Goal: Information Seeking & Learning: Check status

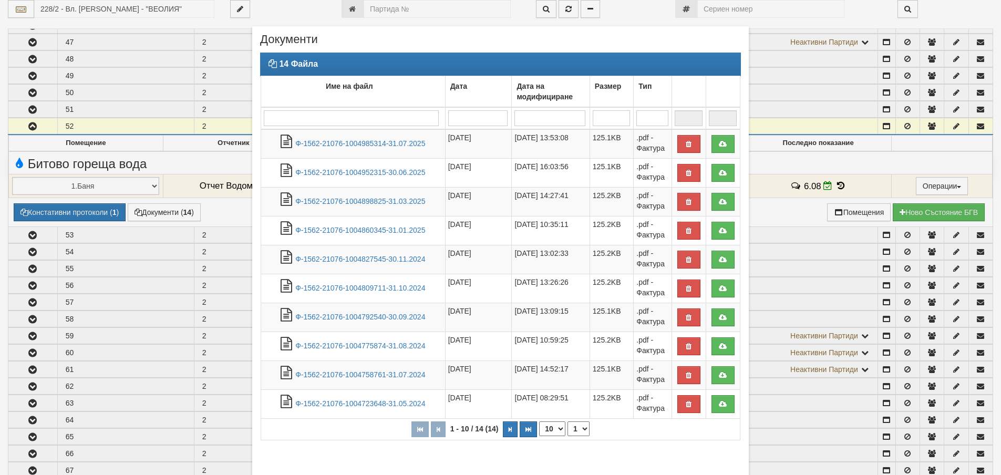
scroll to position [56, 0]
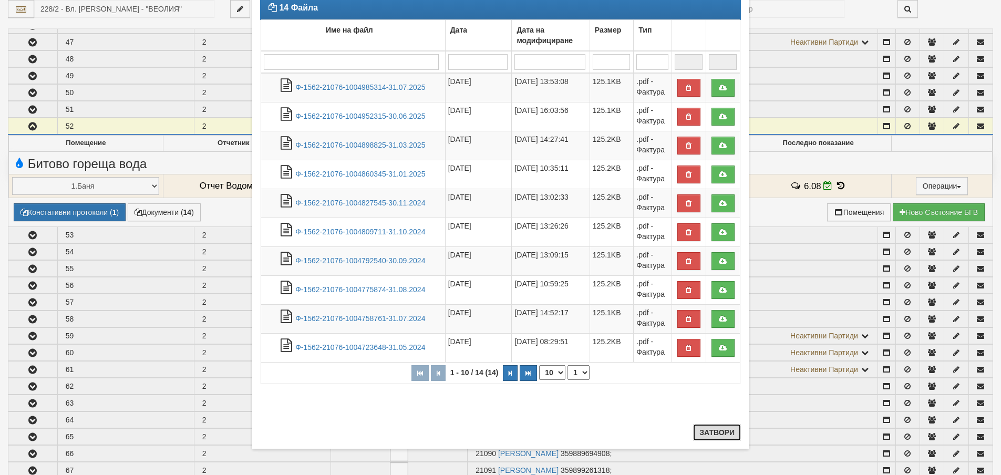
click at [714, 436] on button "Затвори" at bounding box center [717, 432] width 48 height 17
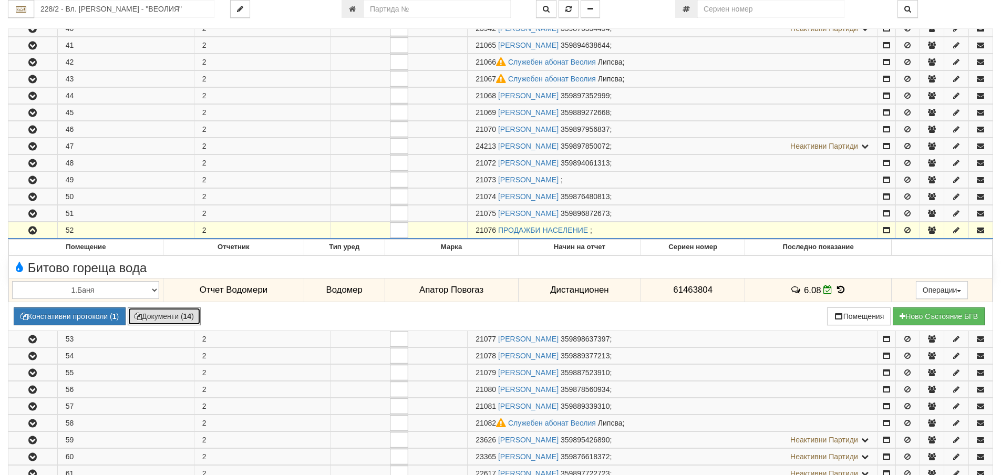
scroll to position [263, 0]
click at [159, 9] on input "228/2 - Вл. Варненчик - "ВЕОЛИЯ"" at bounding box center [124, 9] width 180 height 18
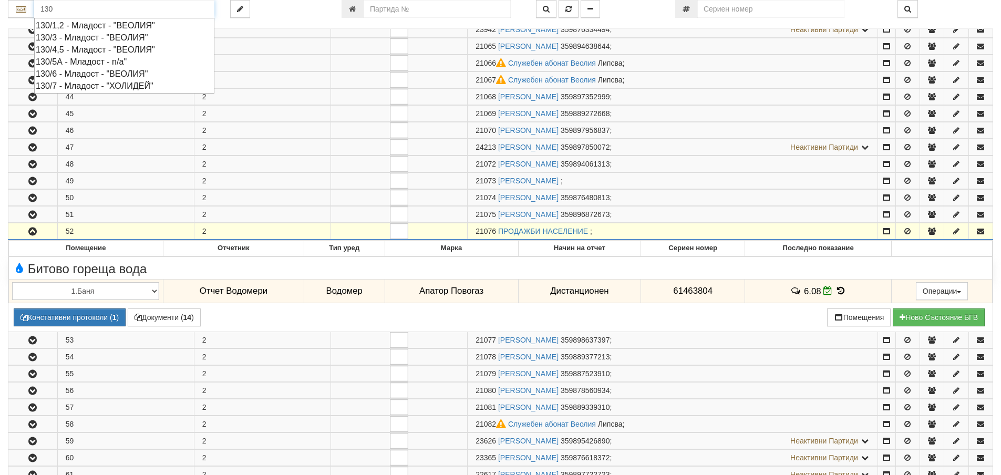
click at [149, 23] on div "130/1,2 - Младост - "ВЕОЛИЯ"" at bounding box center [124, 25] width 177 height 12
type input "130/1,2 - Младост - "ВЕОЛИЯ""
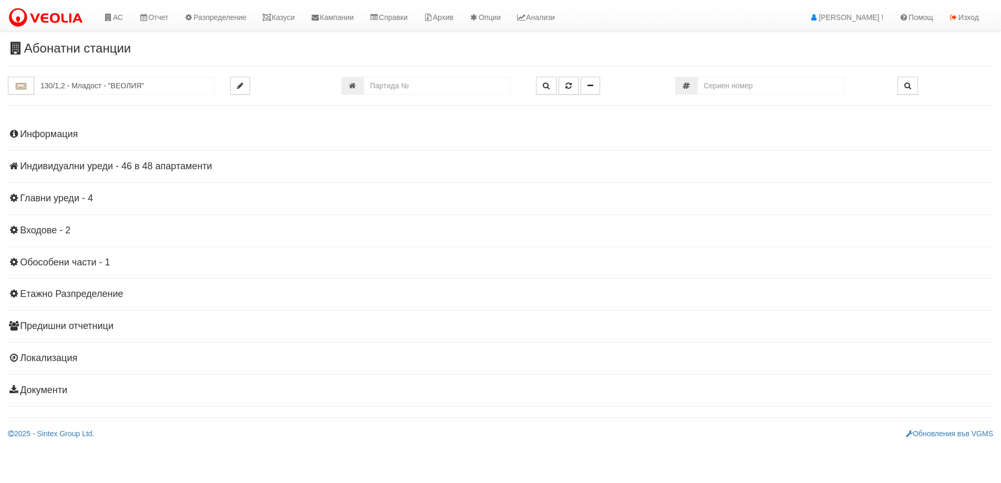
scroll to position [0, 0]
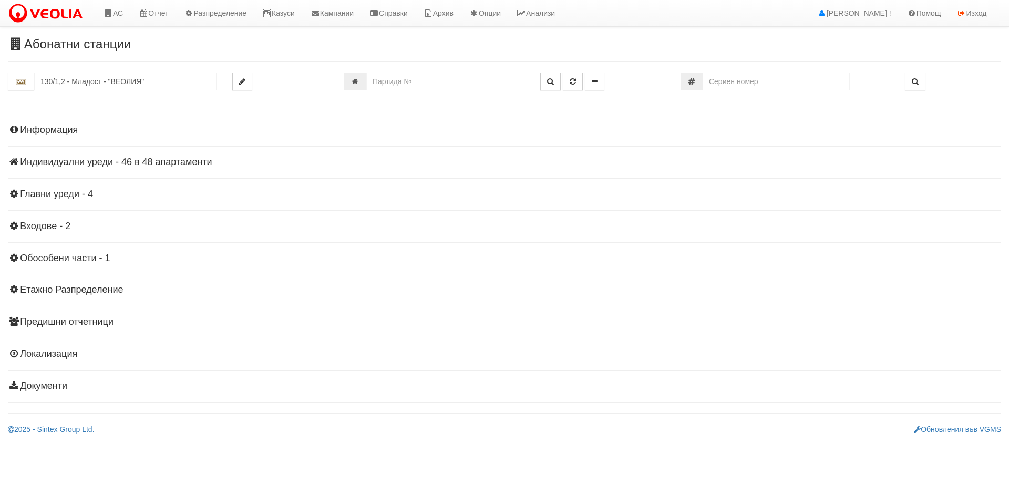
click at [54, 134] on h4 "Информация" at bounding box center [504, 130] width 993 height 11
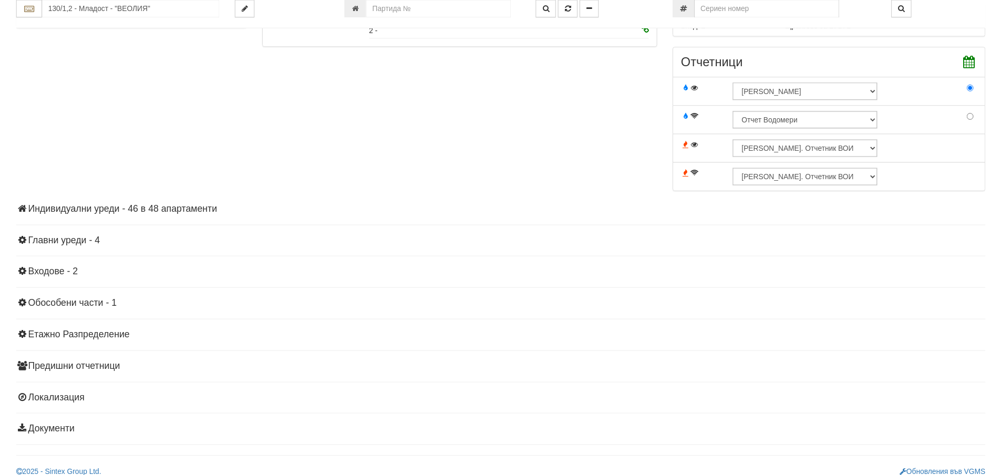
scroll to position [343, 0]
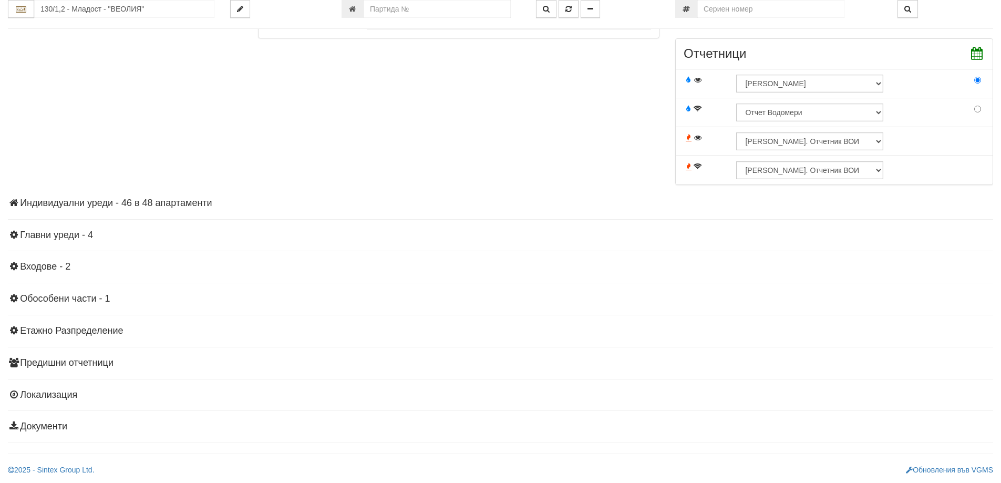
click at [79, 201] on h4 "Индивидуални уреди - 46 в 48 апартаменти" at bounding box center [500, 203] width 985 height 11
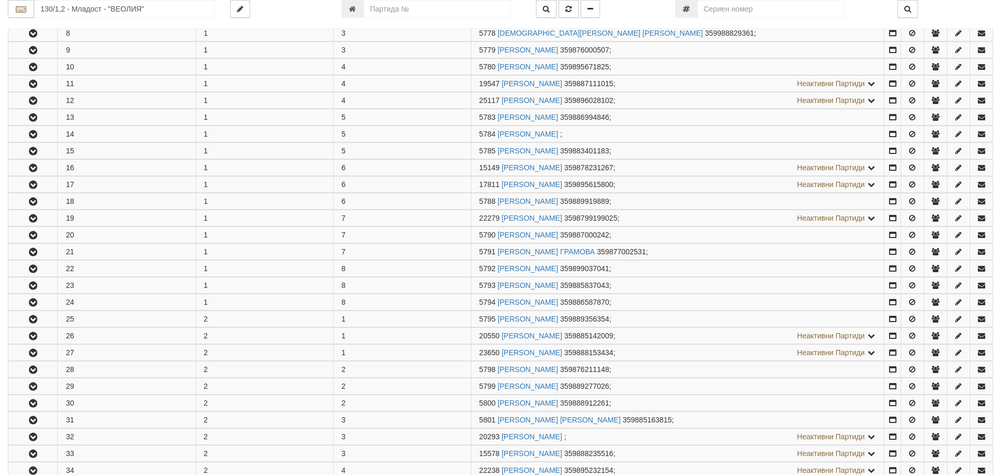
scroll to position [711, 0]
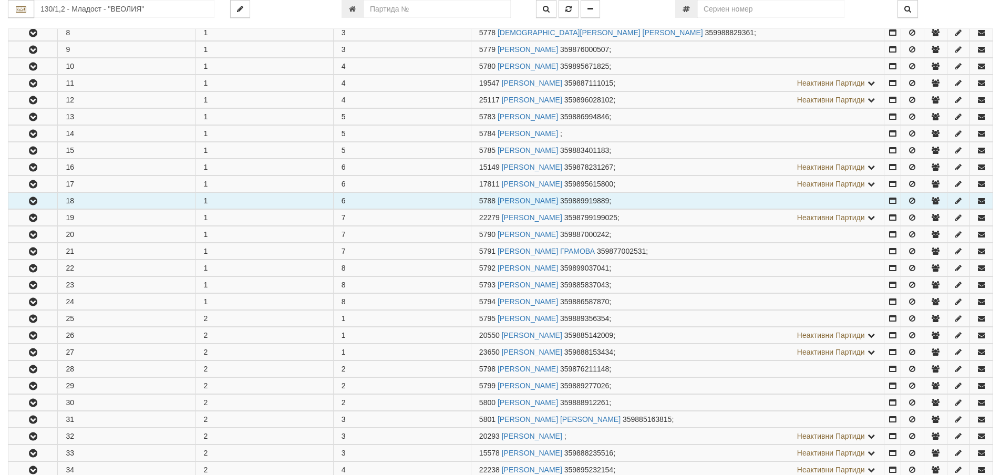
click at [41, 193] on button "button" at bounding box center [32, 201] width 49 height 16
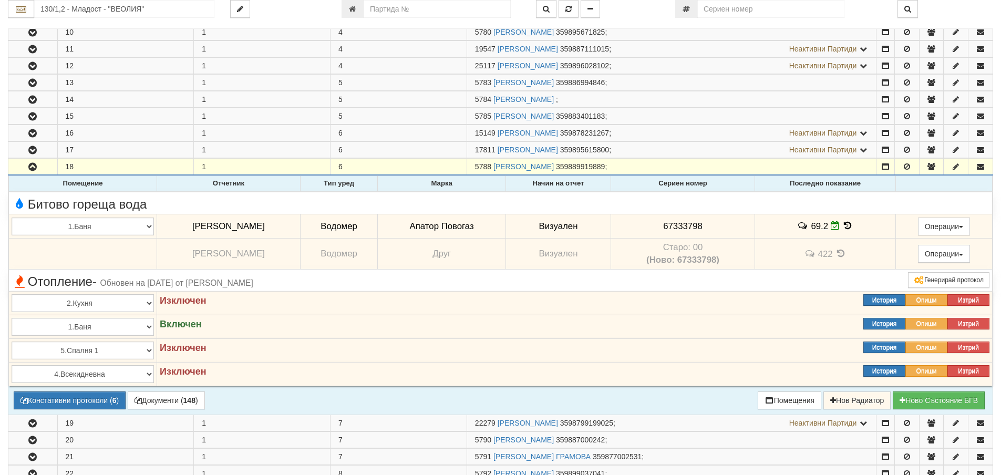
scroll to position [763, 0]
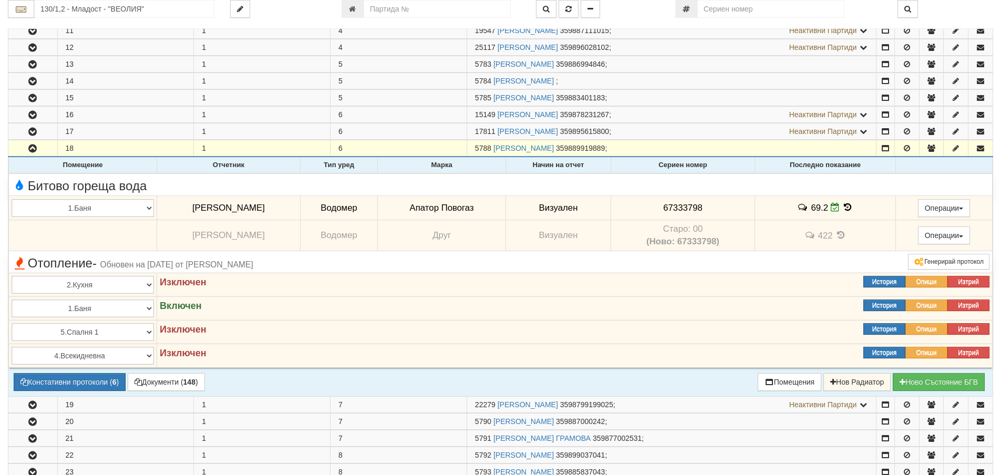
click at [846, 208] on icon at bounding box center [848, 207] width 12 height 9
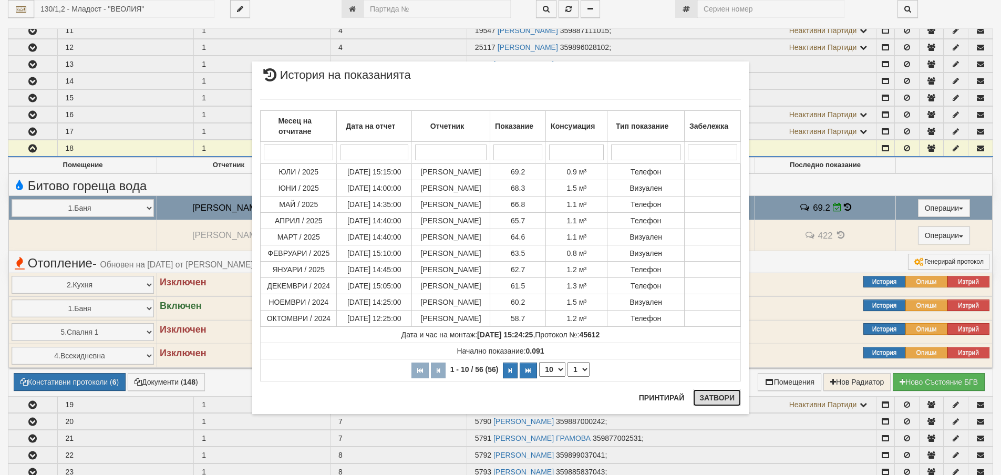
click at [709, 400] on button "Затвори" at bounding box center [717, 397] width 48 height 17
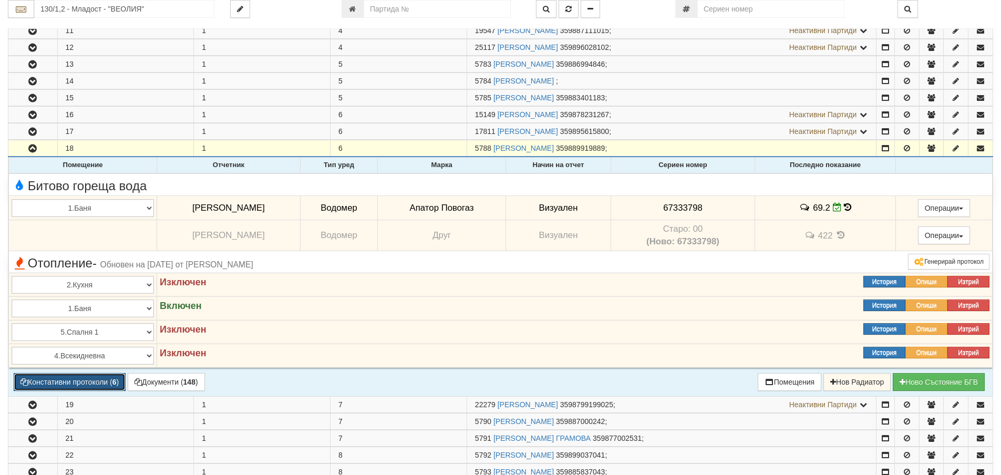
click at [84, 387] on button "Констативни протоколи ( 6 )" at bounding box center [70, 382] width 112 height 18
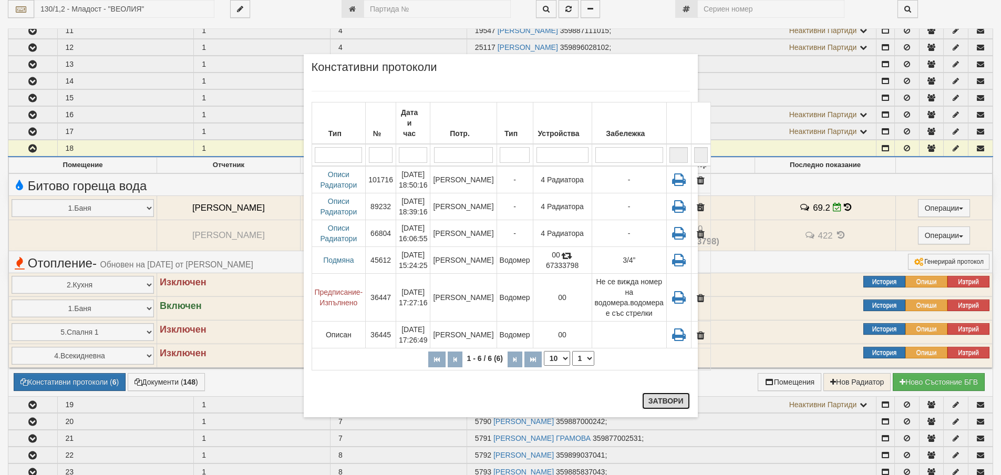
click at [663, 403] on button "Затвори" at bounding box center [666, 401] width 48 height 17
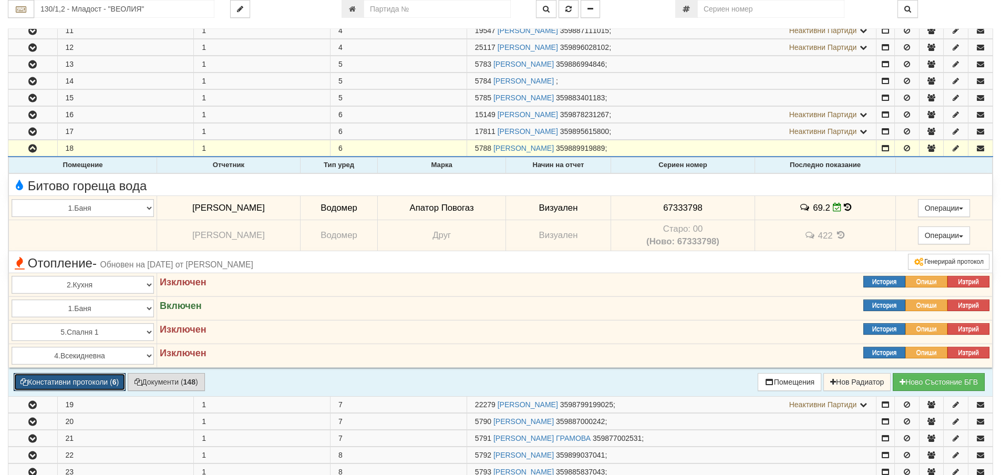
click at [89, 376] on button "Констативни протоколи ( 6 )" at bounding box center [70, 382] width 112 height 18
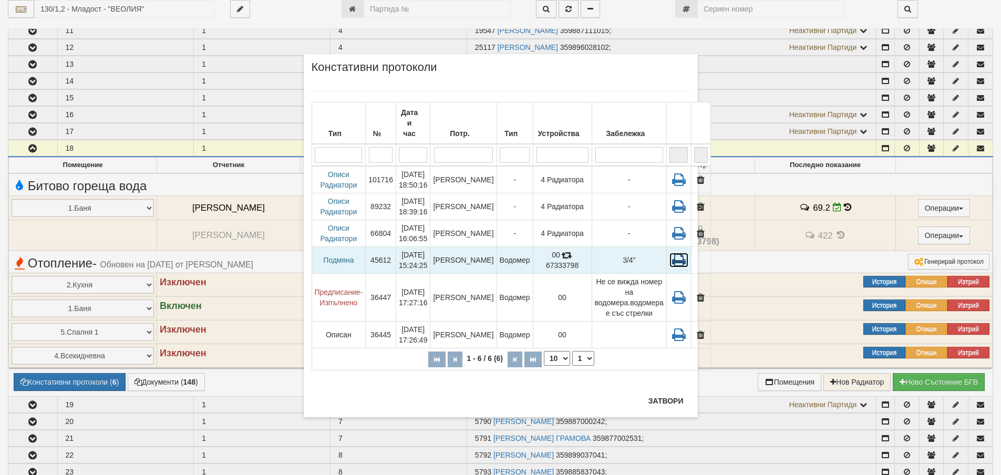
click at [670, 253] on icon at bounding box center [679, 260] width 19 height 15
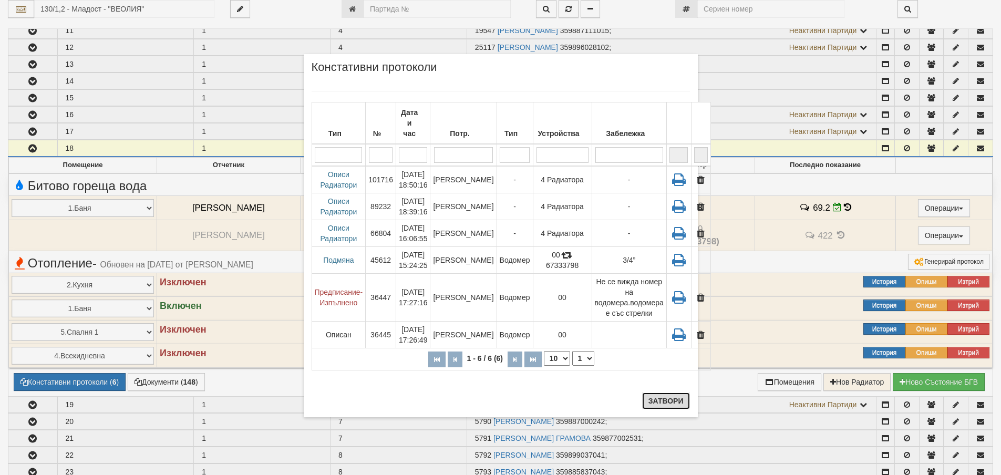
click at [666, 398] on button "Затвори" at bounding box center [666, 401] width 48 height 17
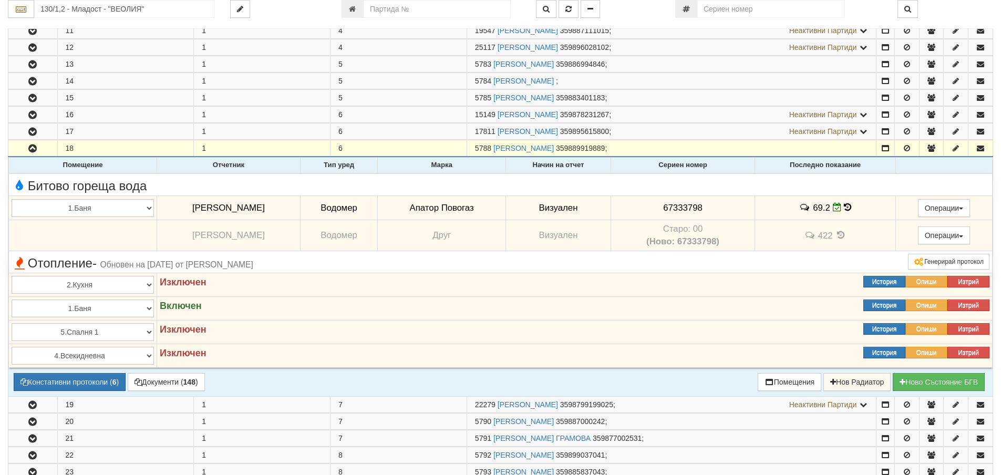
click at [844, 202] on td "69.2" at bounding box center [825, 208] width 141 height 24
click at [845, 206] on icon at bounding box center [847, 207] width 7 height 9
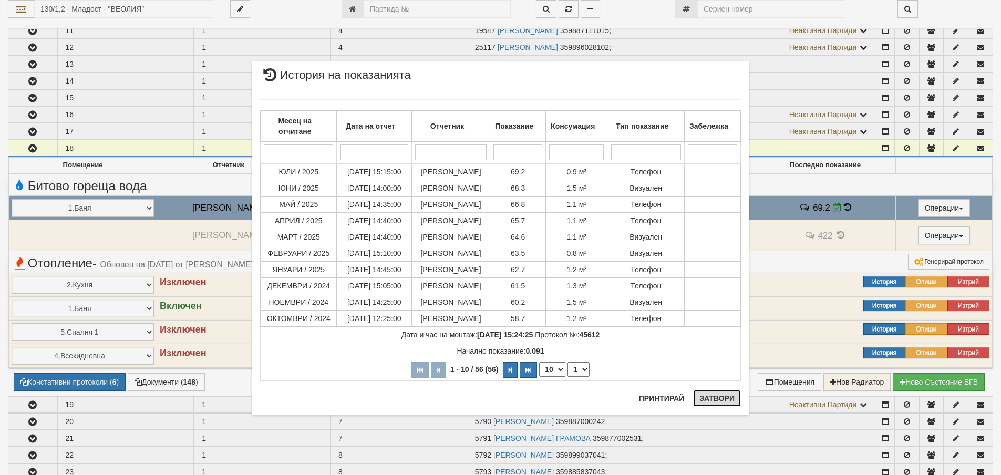
click at [714, 395] on button "Затвори" at bounding box center [717, 398] width 48 height 17
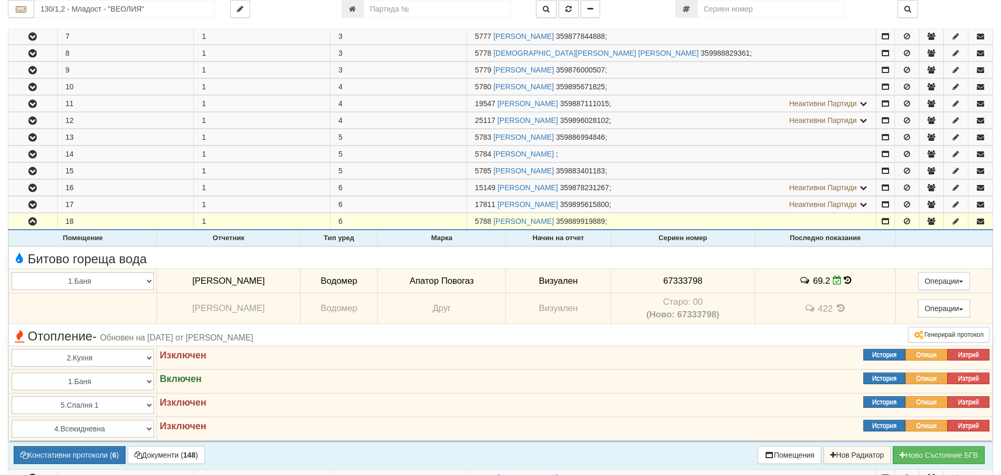
scroll to position [711, 0]
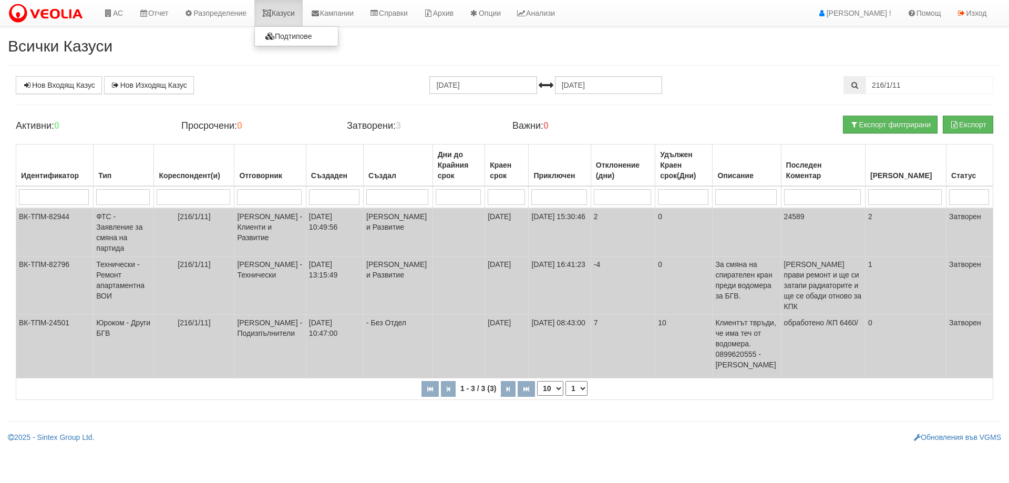
click at [283, 11] on link "Казуси" at bounding box center [278, 13] width 48 height 26
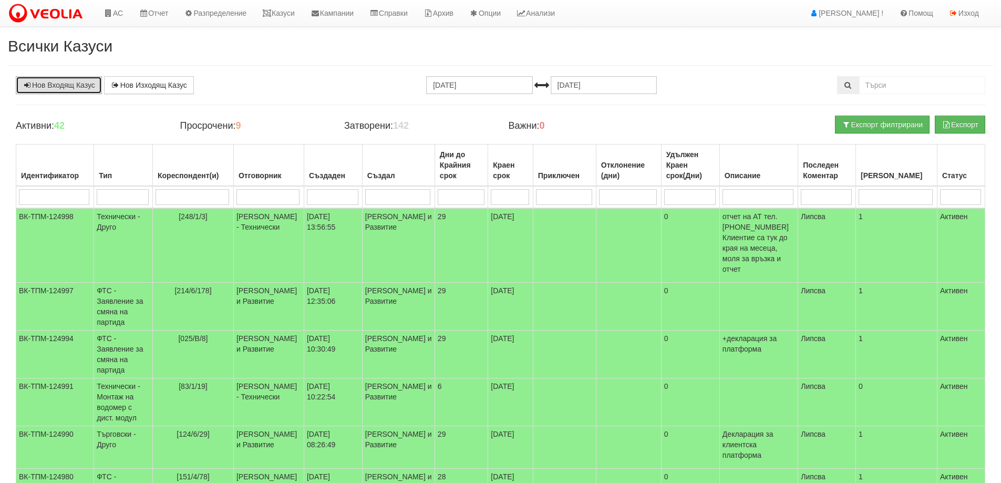
click at [86, 91] on link "Нов Входящ Казус" at bounding box center [59, 85] width 86 height 18
click at [297, 12] on link "Казуси" at bounding box center [278, 13] width 48 height 26
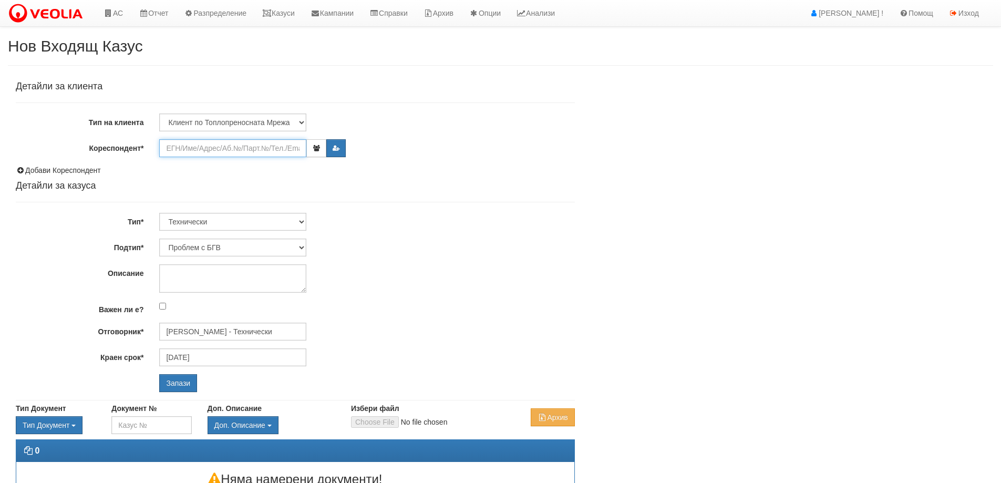
click at [261, 150] on input "Кореспондент*" at bounding box center [232, 148] width 147 height 18
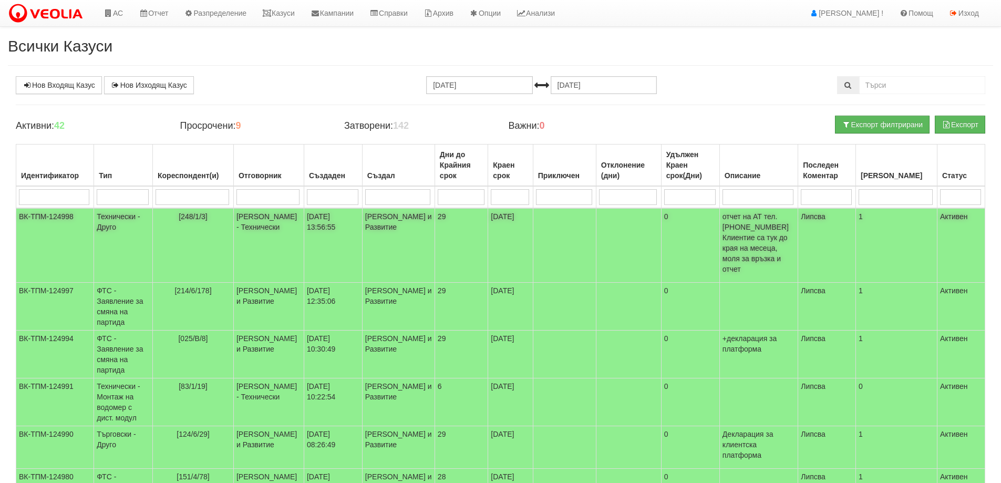
click at [340, 252] on td "[DATE] 13:56:55" at bounding box center [333, 245] width 58 height 75
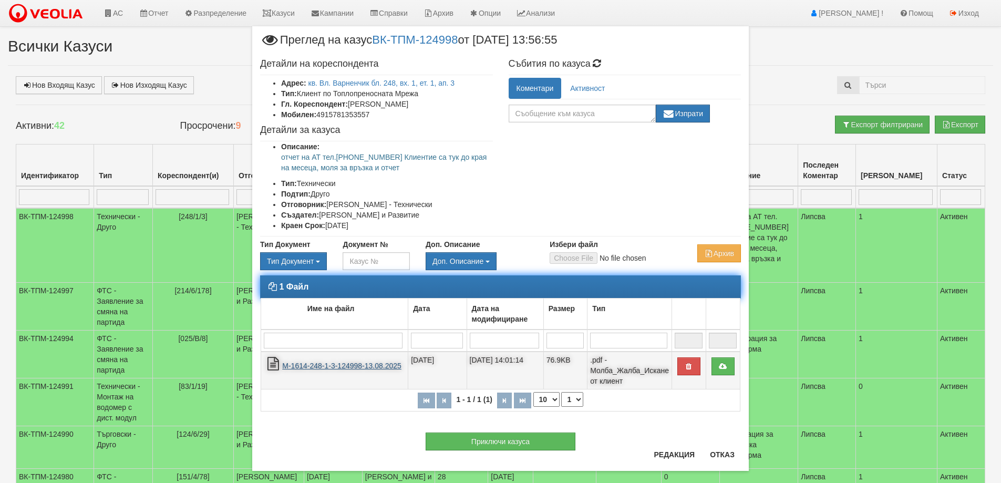
click at [365, 363] on link "М-1614-248-1-3-124998-13.08.2025" at bounding box center [341, 366] width 119 height 8
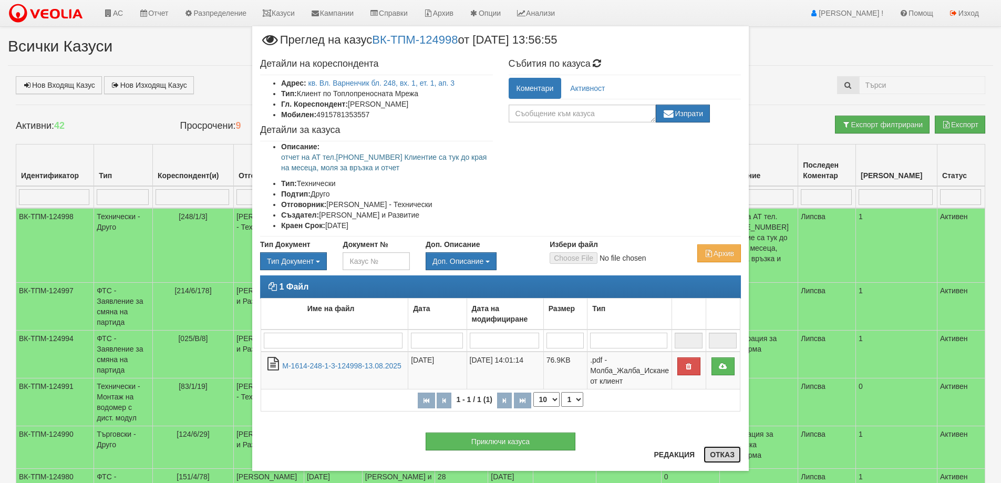
click at [721, 453] on button "Отказ" at bounding box center [722, 454] width 37 height 17
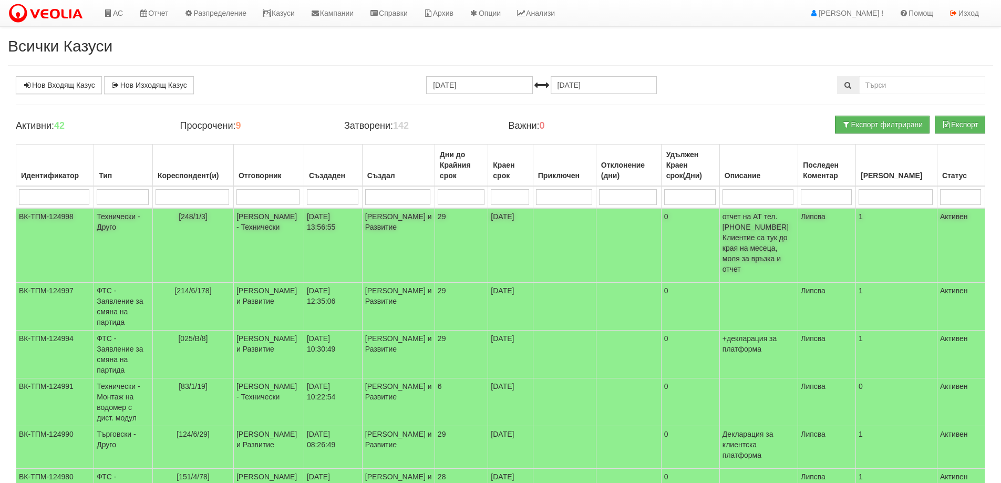
click at [272, 237] on td "[PERSON_NAME] - Технически" at bounding box center [268, 245] width 70 height 75
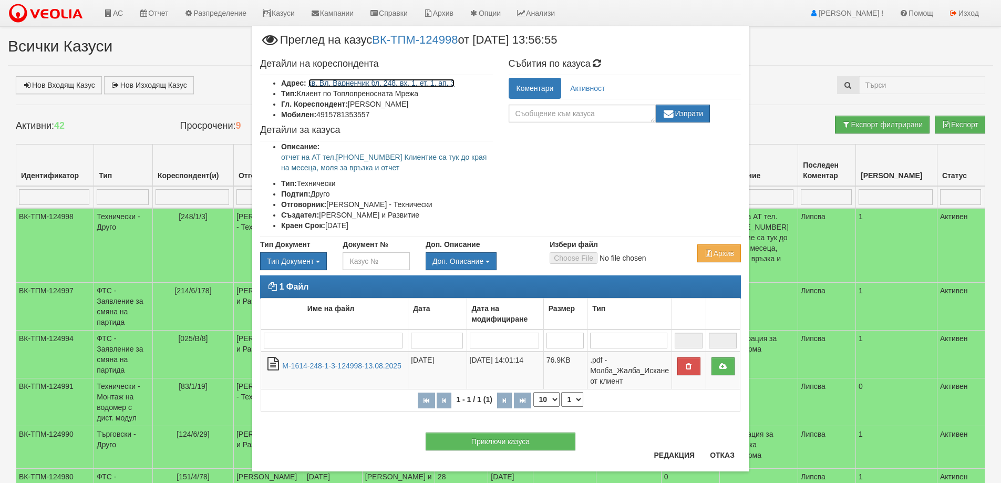
click at [392, 81] on link "кв. Вл. Варненчик бл. 248, вх. 1, ет. 1, ап. 3" at bounding box center [382, 83] width 147 height 8
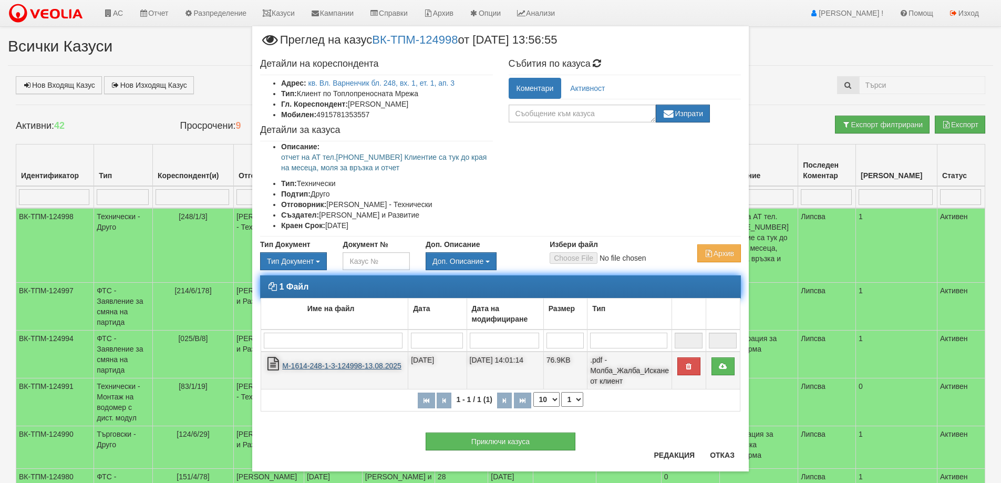
click at [364, 365] on link "М-1614-248-1-3-124998-13.08.2025" at bounding box center [341, 366] width 119 height 8
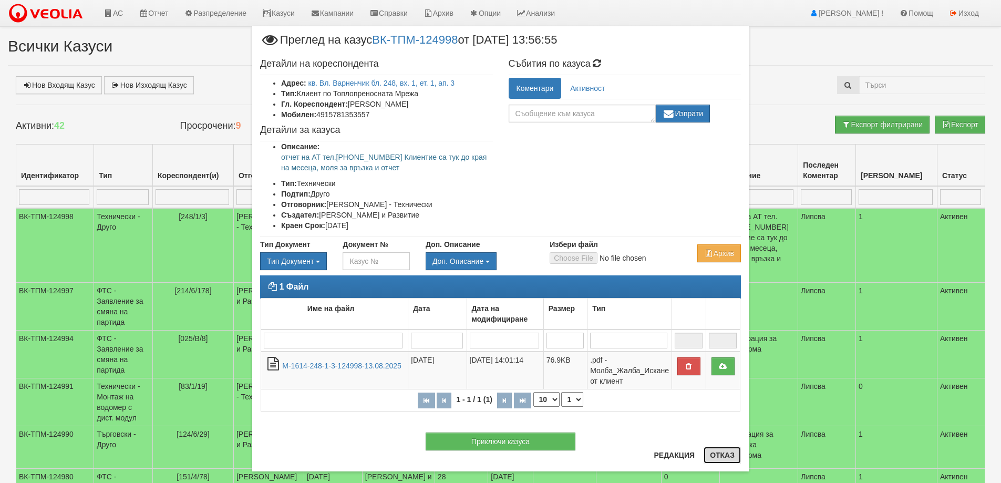
click at [715, 460] on button "Отказ" at bounding box center [722, 455] width 37 height 17
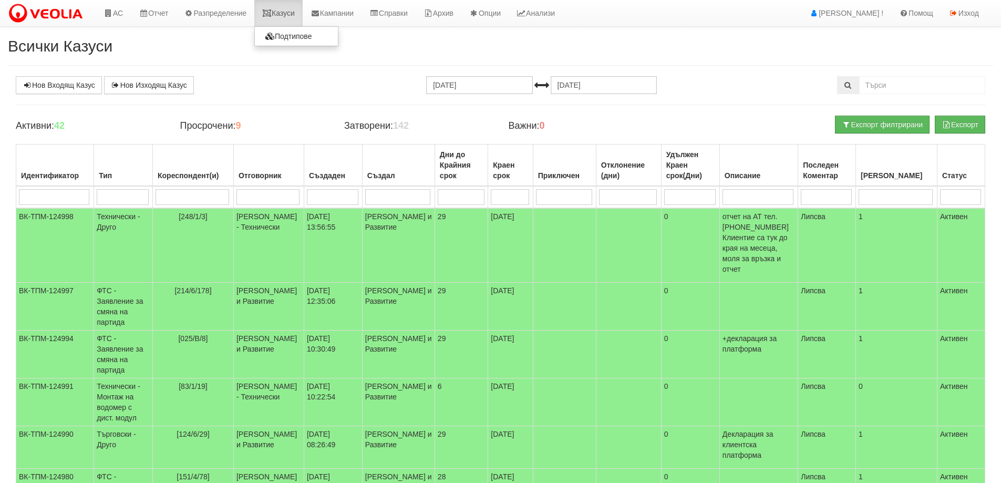
click at [280, 14] on link "Казуси" at bounding box center [278, 13] width 48 height 26
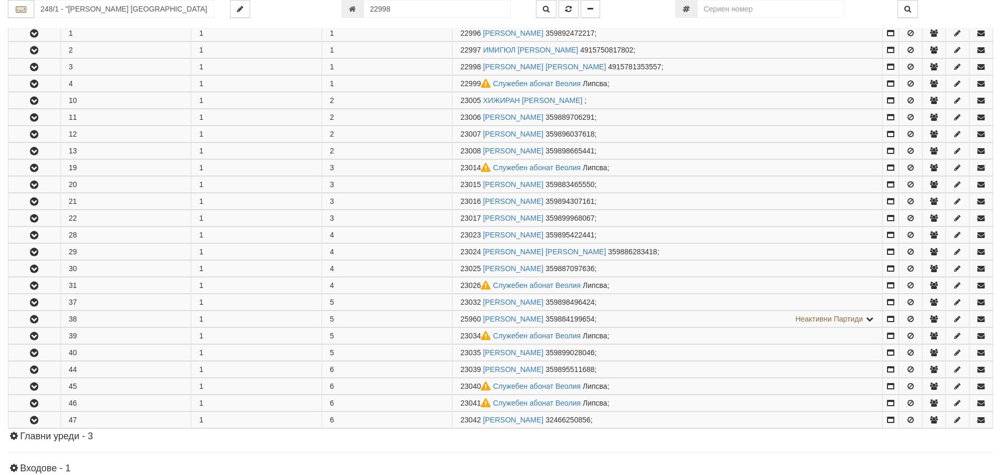
scroll to position [241, 0]
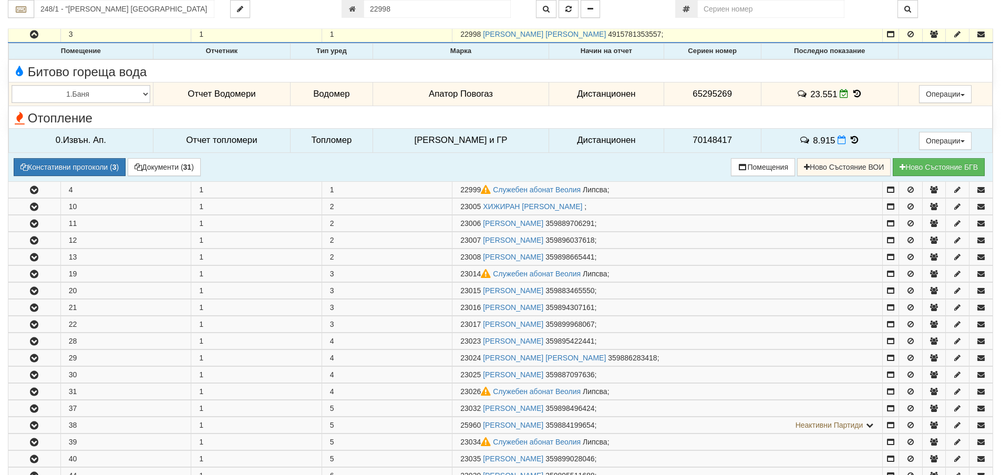
click at [849, 141] on icon at bounding box center [855, 140] width 12 height 9
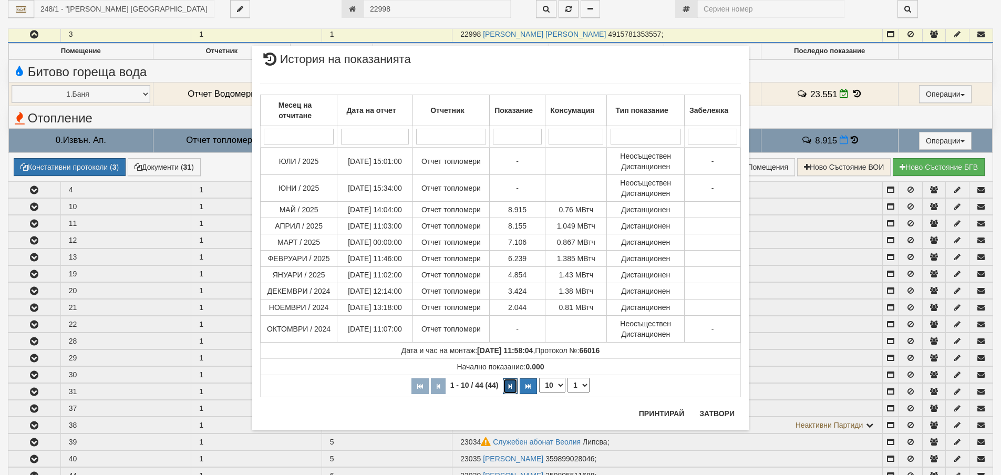
click at [515, 385] on button "button" at bounding box center [510, 386] width 15 height 16
click at [515, 371] on span "Начално показание: 0.000" at bounding box center [500, 367] width 87 height 8
select select "2"
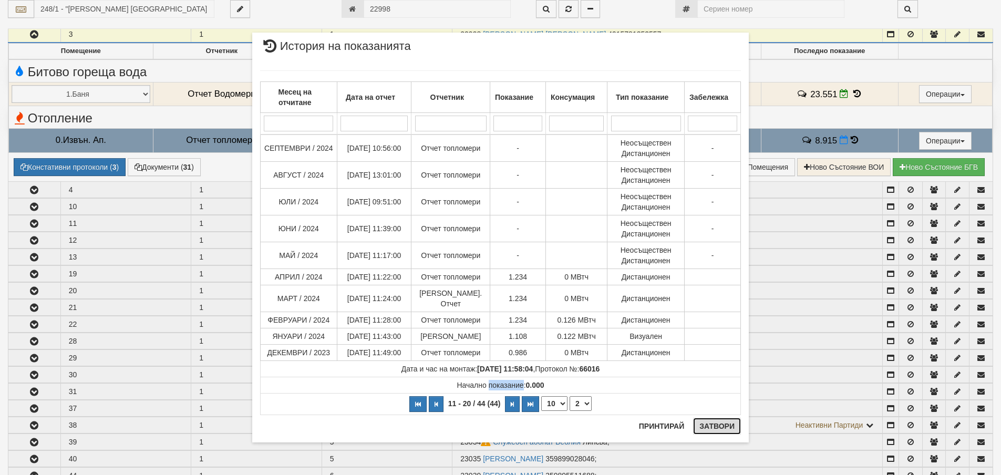
click at [709, 424] on button "Затвори" at bounding box center [717, 426] width 48 height 17
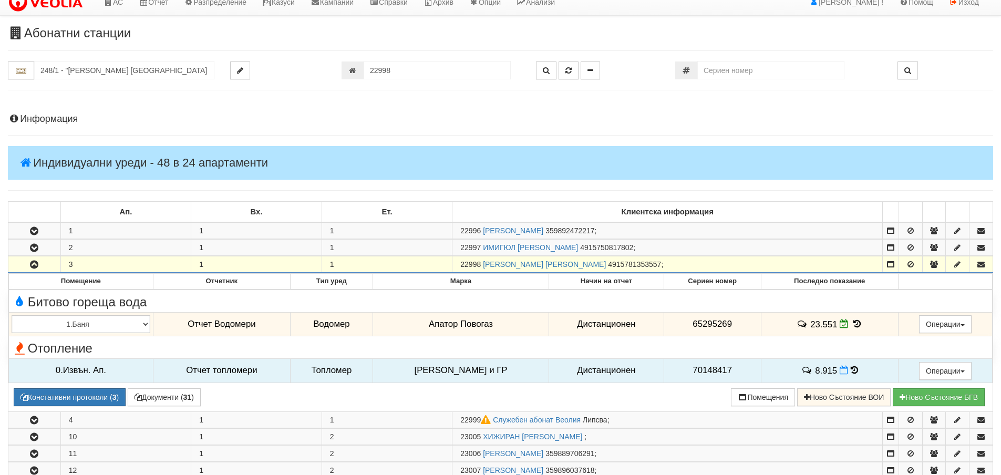
scroll to position [0, 0]
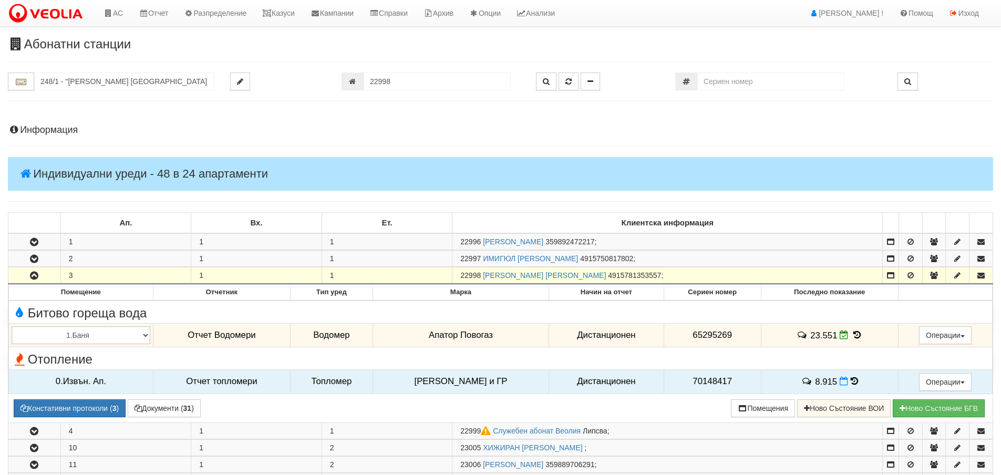
click at [60, 134] on h4 "Информация" at bounding box center [500, 130] width 985 height 11
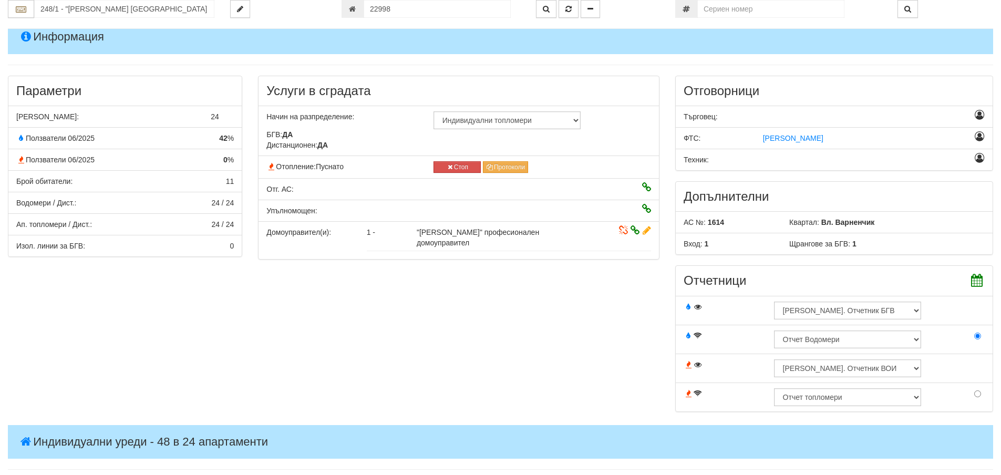
scroll to position [210, 0]
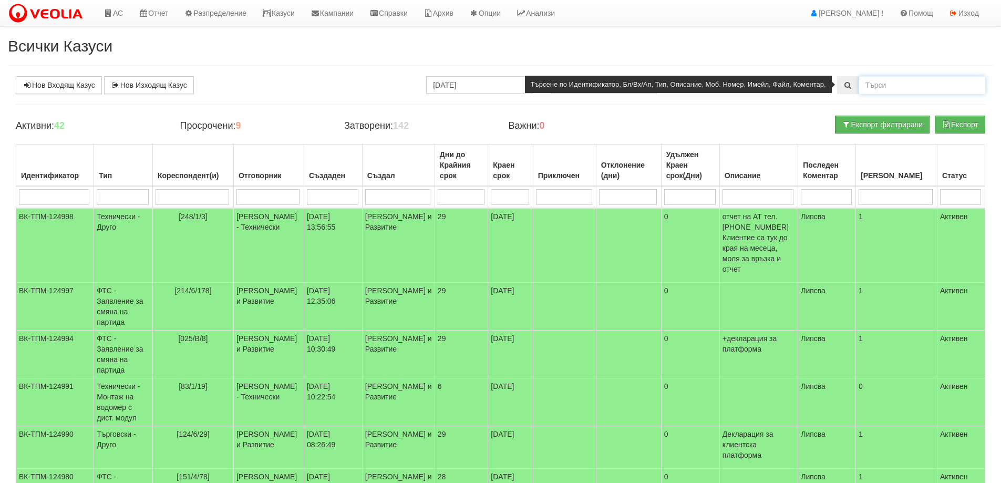
click at [878, 88] on input "text" at bounding box center [922, 85] width 126 height 18
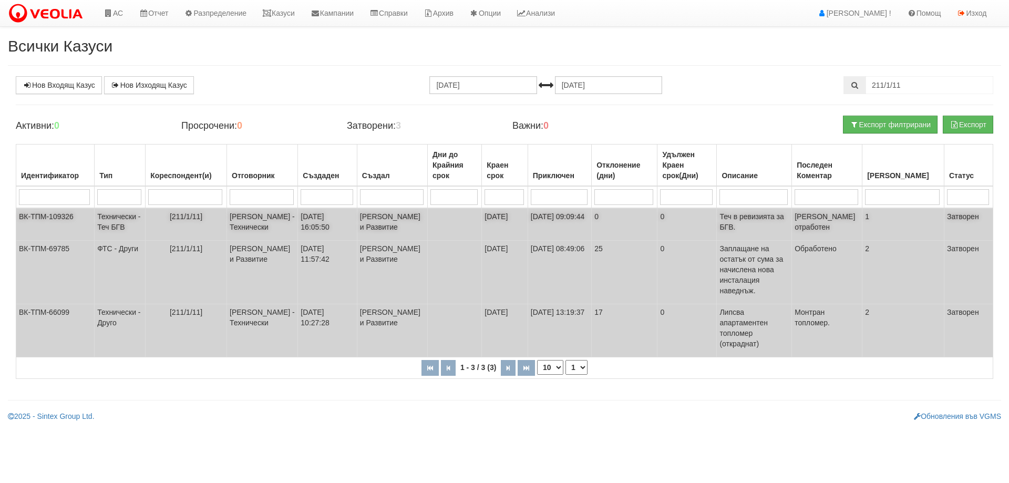
click at [189, 231] on td "[211/1/11]" at bounding box center [186, 224] width 81 height 33
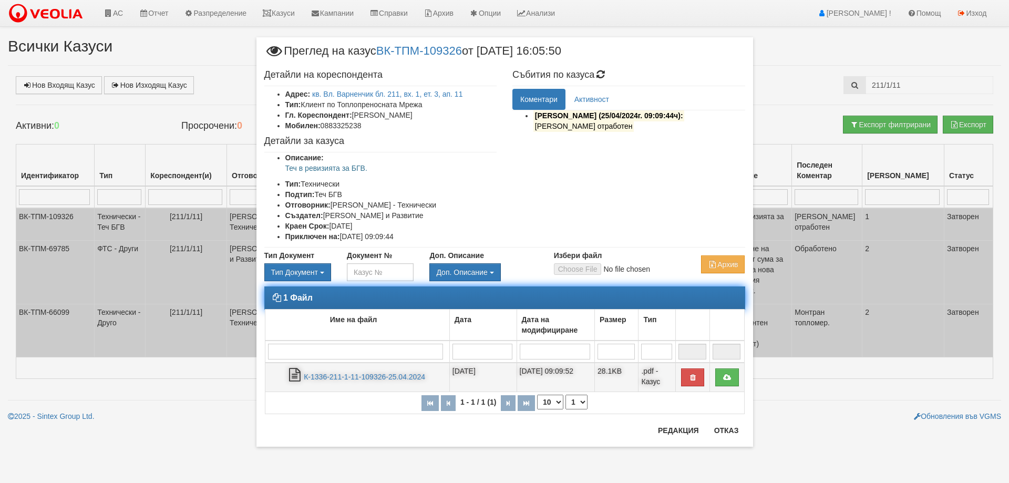
click at [376, 371] on td "К-1336-211-1-11-109326-25.04.2024" at bounding box center [357, 377] width 184 height 29
click at [348, 373] on link "К-1336-211-1-11-109326-25.04.2024" at bounding box center [364, 377] width 121 height 8
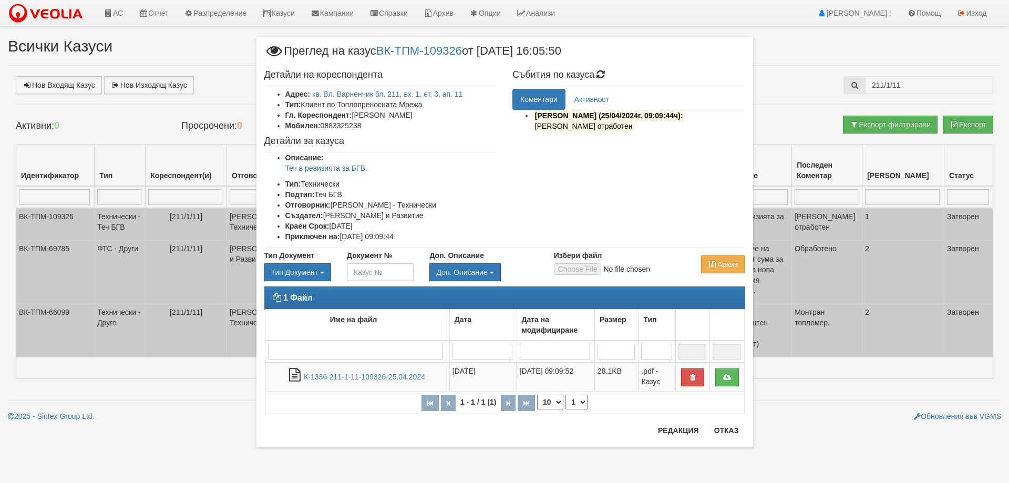
click at [735, 424] on div "1 Файл Име на файл Дата Дата на модифициране Размер Тип 1 - 1 / 1 (1) 10 20 30 …" at bounding box center [504, 355] width 497 height 138
click at [728, 430] on button "Отказ" at bounding box center [726, 430] width 37 height 17
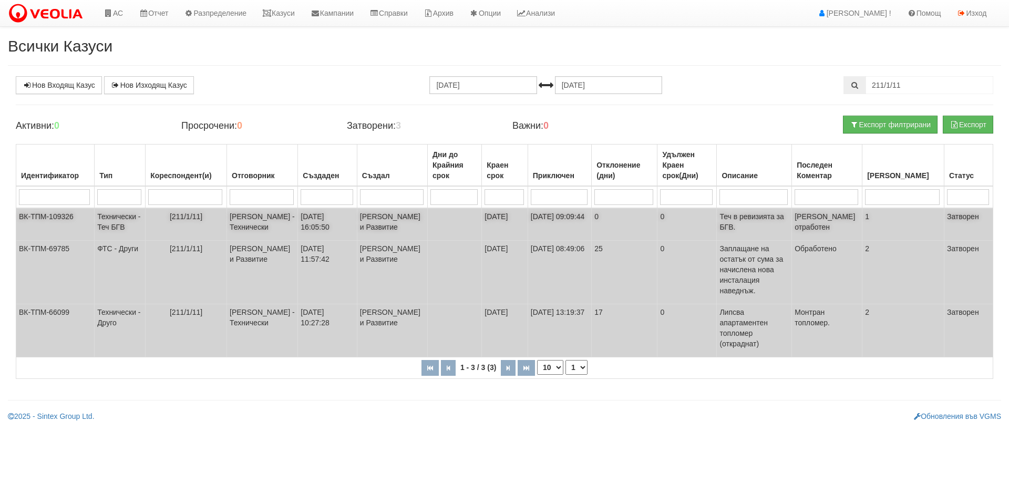
click at [207, 240] on td "[211/1/11]" at bounding box center [186, 224] width 81 height 33
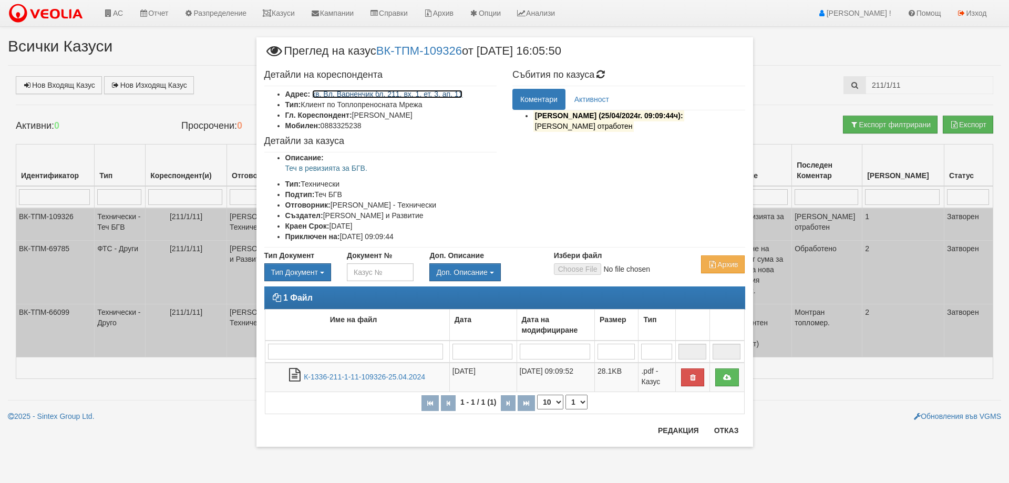
click at [361, 96] on link "кв. Вл. Варненчик бл. 211, вх. 1, ет. 3, ап. 11" at bounding box center [387, 94] width 150 height 8
click at [730, 425] on div at bounding box center [504, 425] width 497 height 1
click at [726, 438] on button "Отказ" at bounding box center [726, 430] width 37 height 17
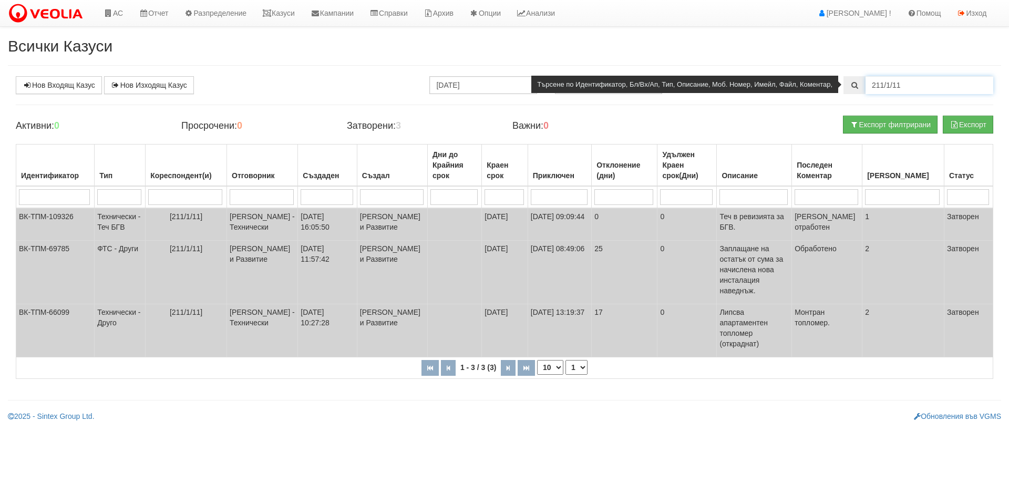
drag, startPoint x: 907, startPoint y: 84, endPoint x: 847, endPoint y: 84, distance: 59.4
click at [847, 84] on div "211/1/11" at bounding box center [919, 85] width 150 height 18
type input "216/1/11"
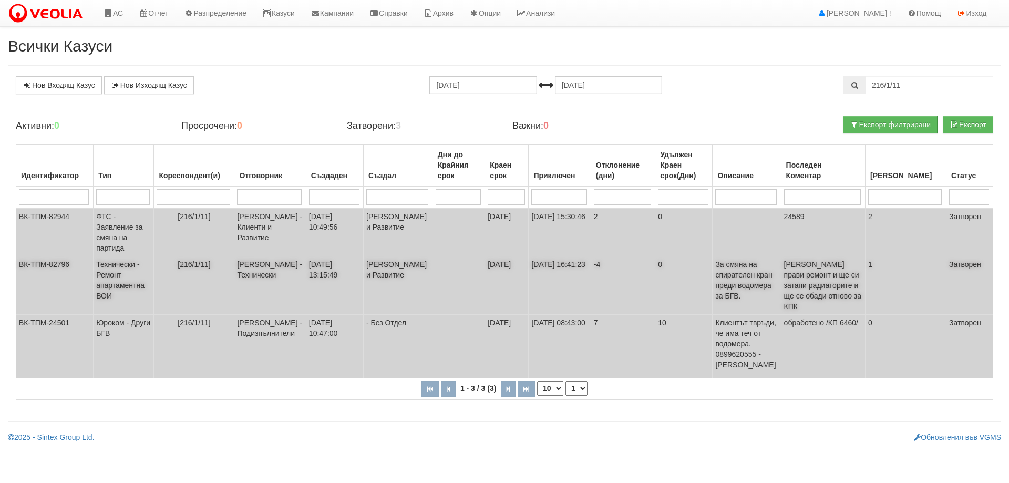
click at [416, 291] on td "Петър Монев - Клиенти и Развитие" at bounding box center [398, 285] width 69 height 58
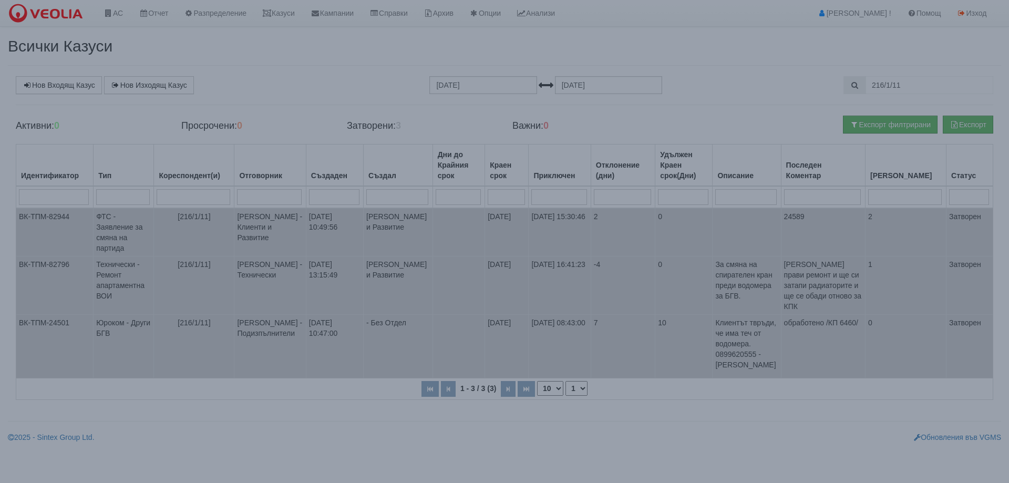
select select "1"
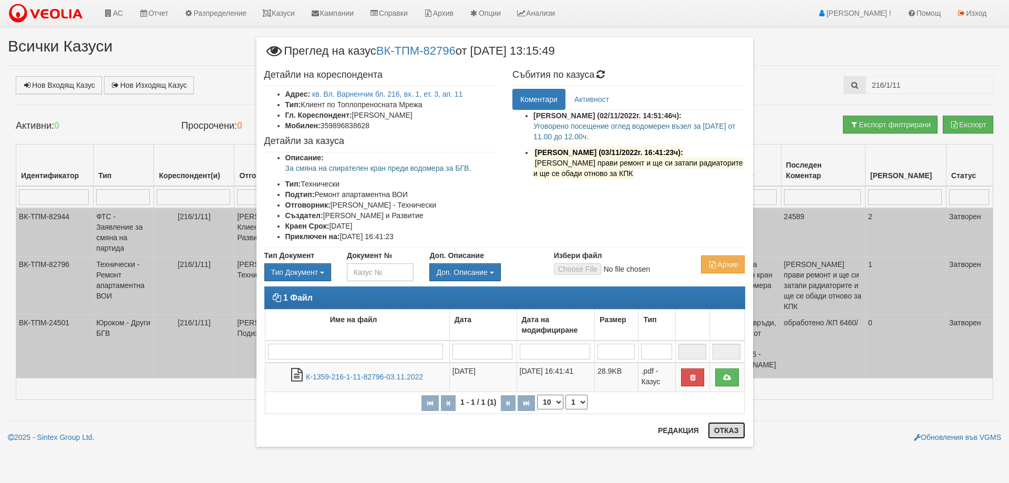
click at [723, 428] on button "Отказ" at bounding box center [726, 430] width 37 height 17
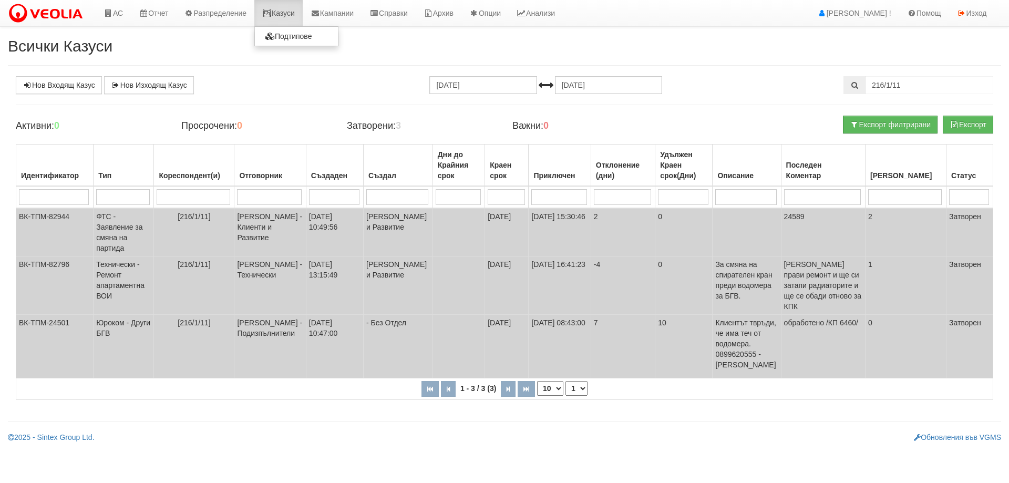
click at [280, 8] on link "Казуси" at bounding box center [278, 13] width 48 height 26
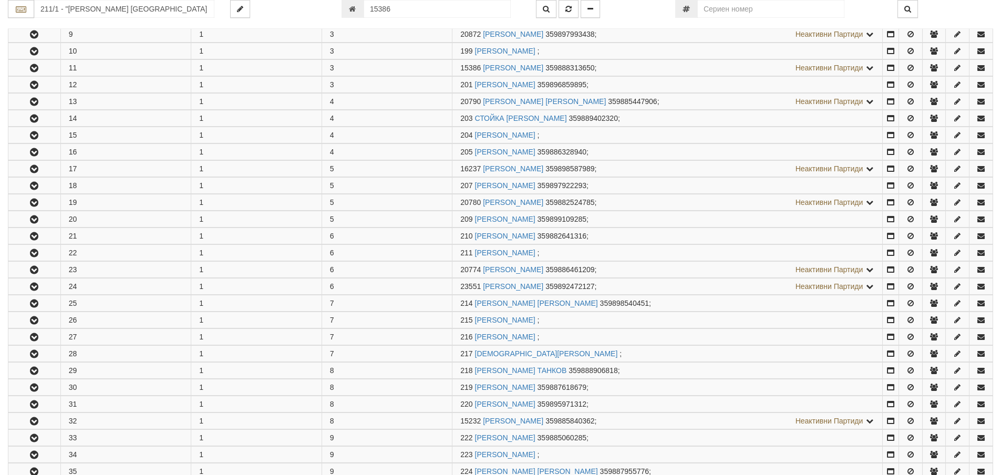
scroll to position [376, 0]
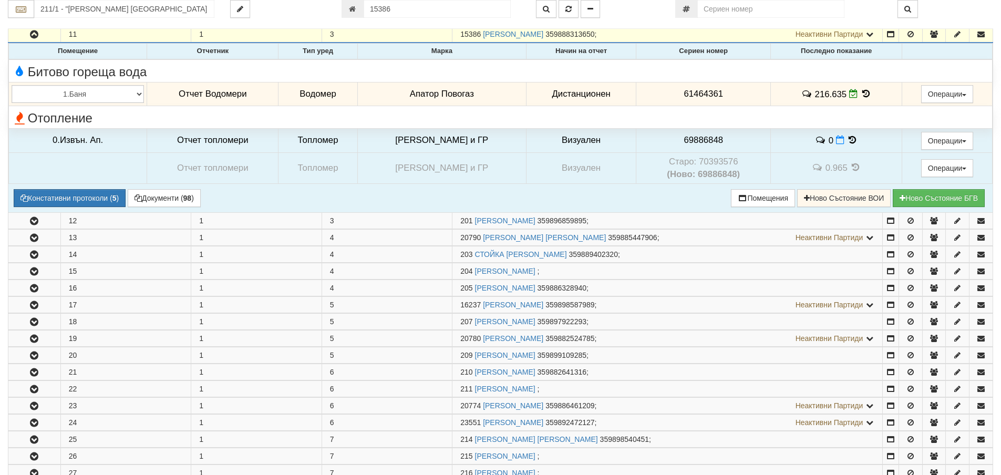
click at [865, 89] on icon at bounding box center [867, 93] width 12 height 9
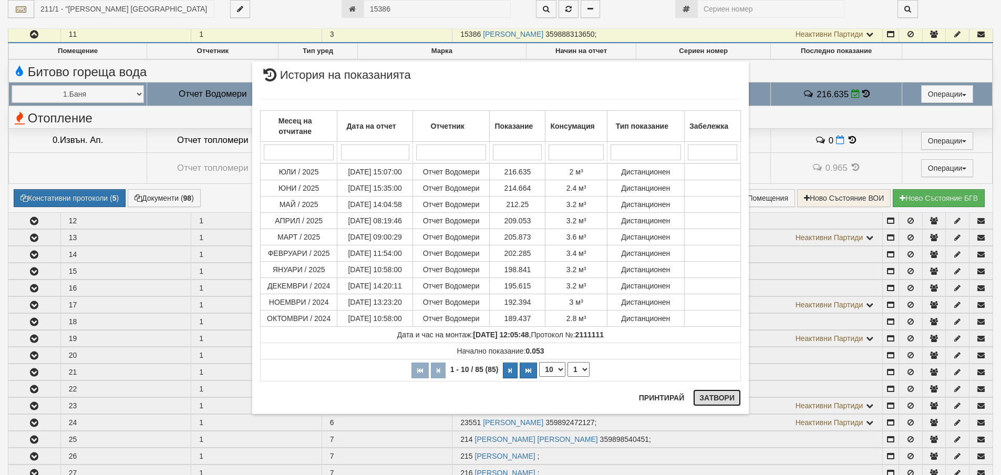
click at [713, 402] on button "Затвори" at bounding box center [717, 397] width 48 height 17
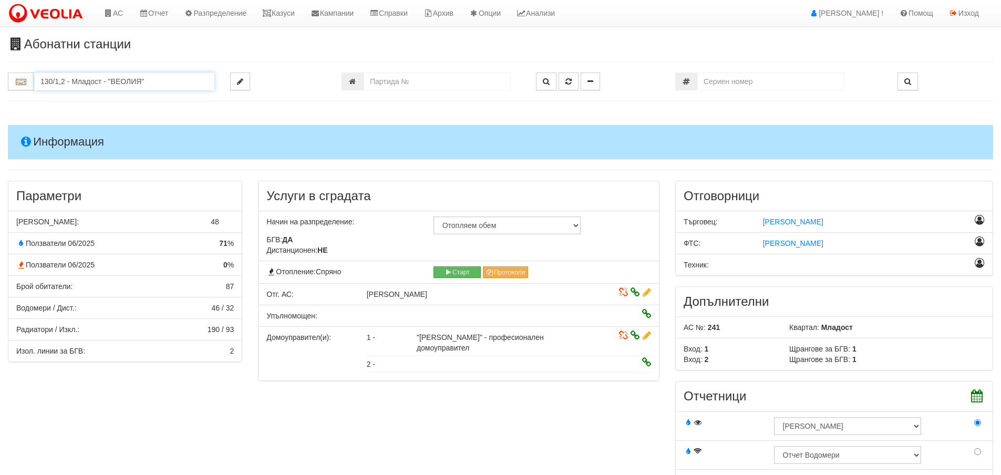
scroll to position [711, 0]
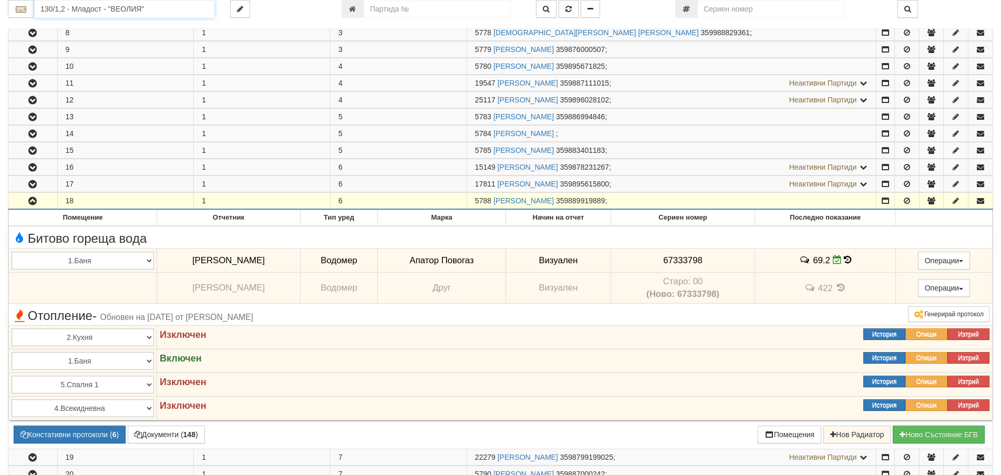
click at [182, 6] on input "130/1,2 - Младост - "ВЕОЛИЯ"" at bounding box center [124, 9] width 180 height 18
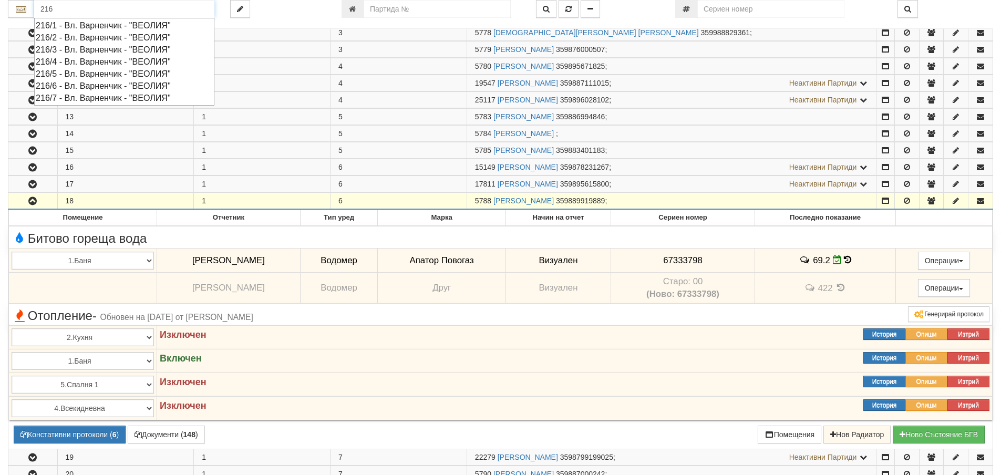
click at [119, 26] on div "216/1 - Вл. Варненчик - "ВЕОЛИЯ"" at bounding box center [124, 25] width 177 height 12
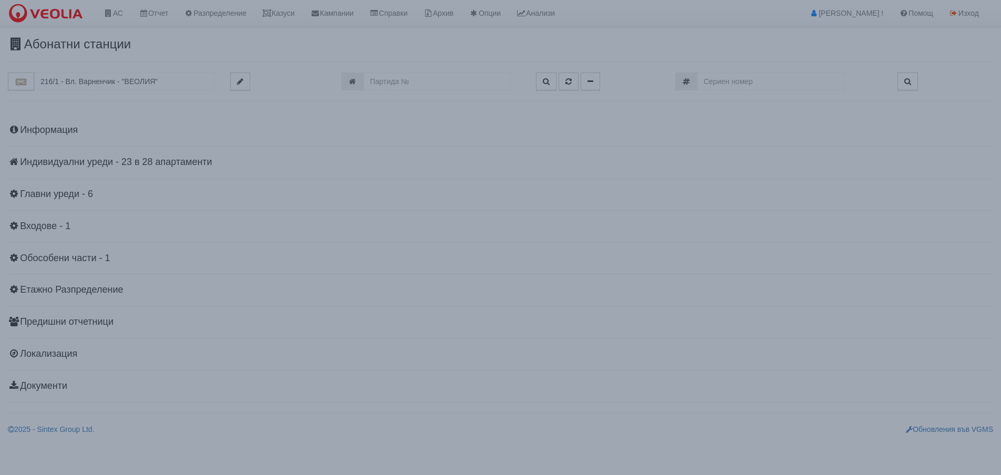
scroll to position [0, 0]
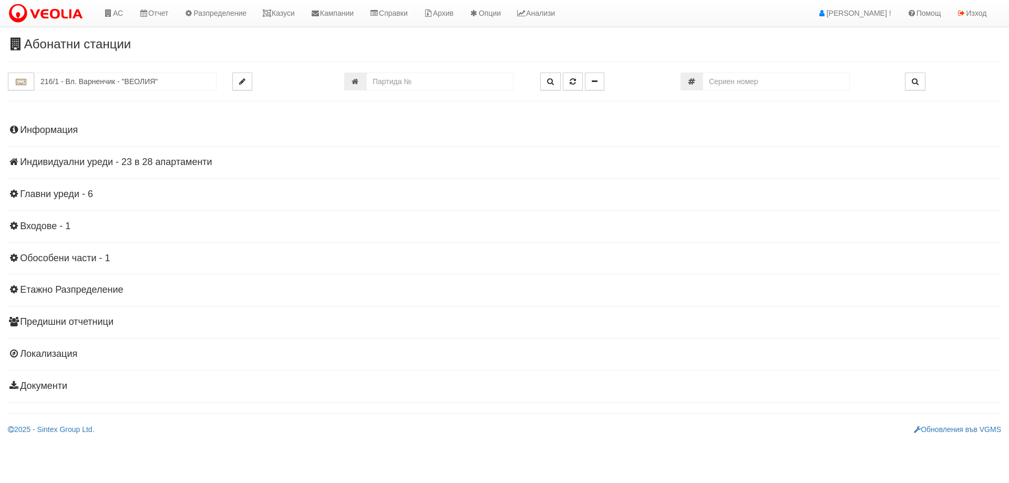
click at [89, 162] on h4 "Индивидуални уреди - 23 в 28 апартаменти" at bounding box center [504, 162] width 993 height 11
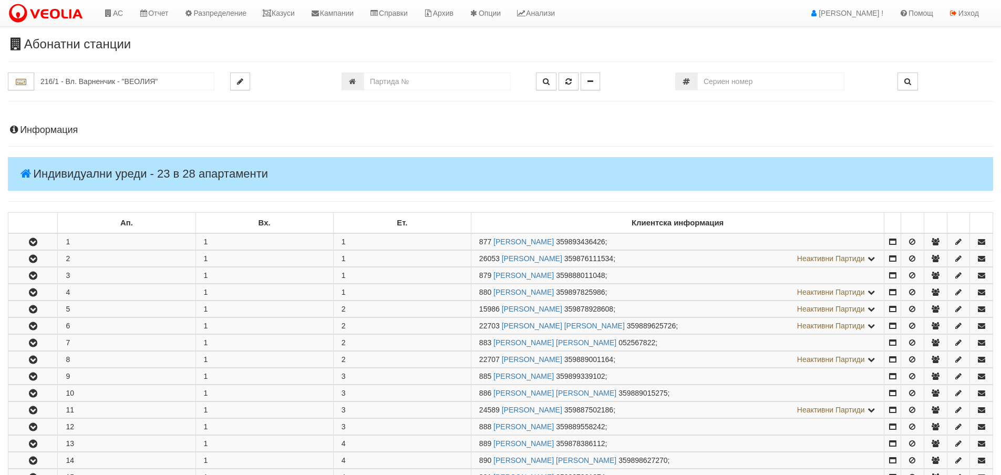
click at [57, 130] on h4 "Информация" at bounding box center [500, 130] width 985 height 11
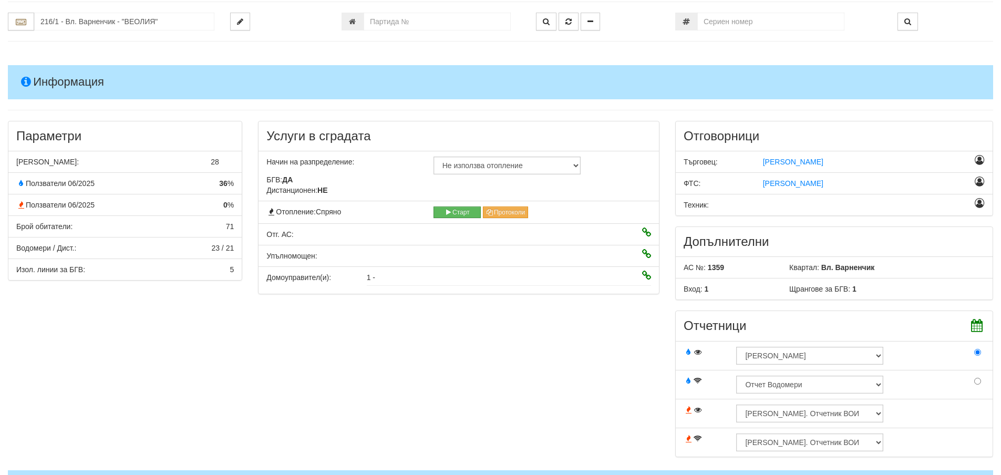
scroll to position [53, 0]
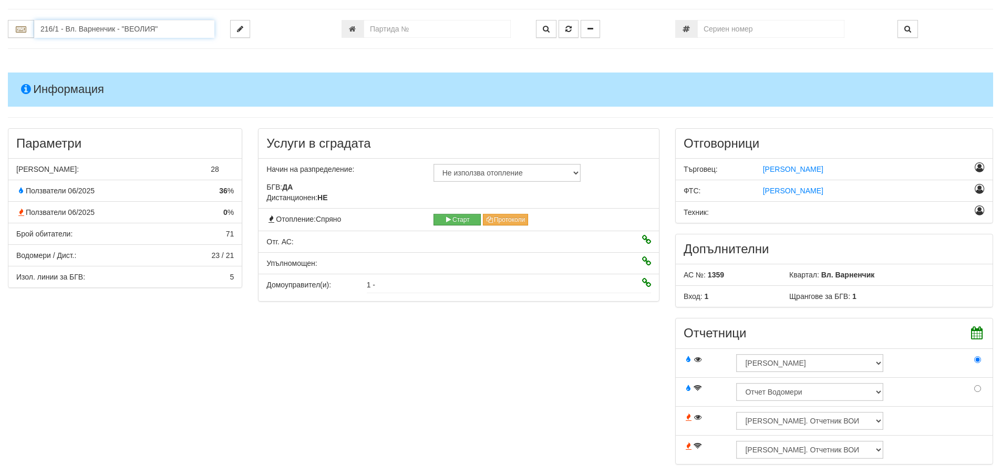
click at [180, 22] on input "216/1 - Вл. Варненчик - "ВЕОЛИЯ"" at bounding box center [124, 29] width 180 height 18
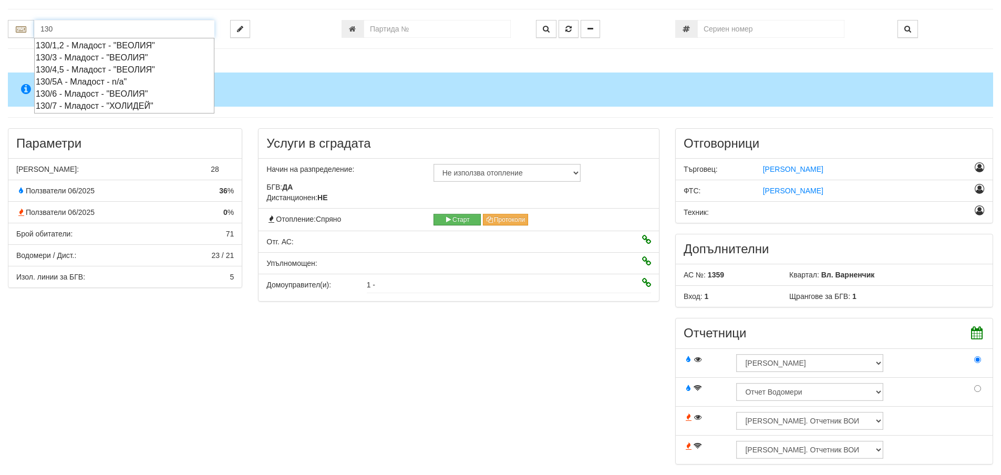
click at [138, 43] on div "130/1,2 - Младост - "ВЕОЛИЯ"" at bounding box center [124, 45] width 177 height 12
type input "130/1,2 - Младост - "ВЕОЛИЯ""
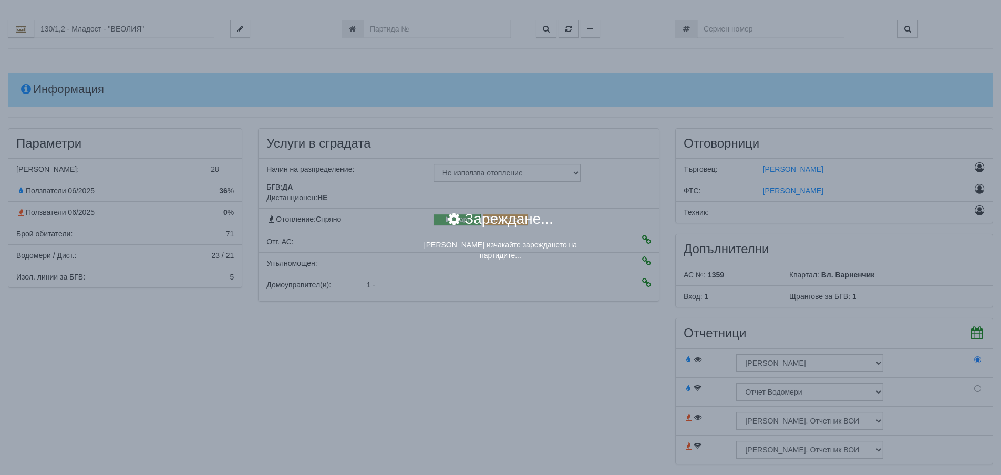
scroll to position [0, 0]
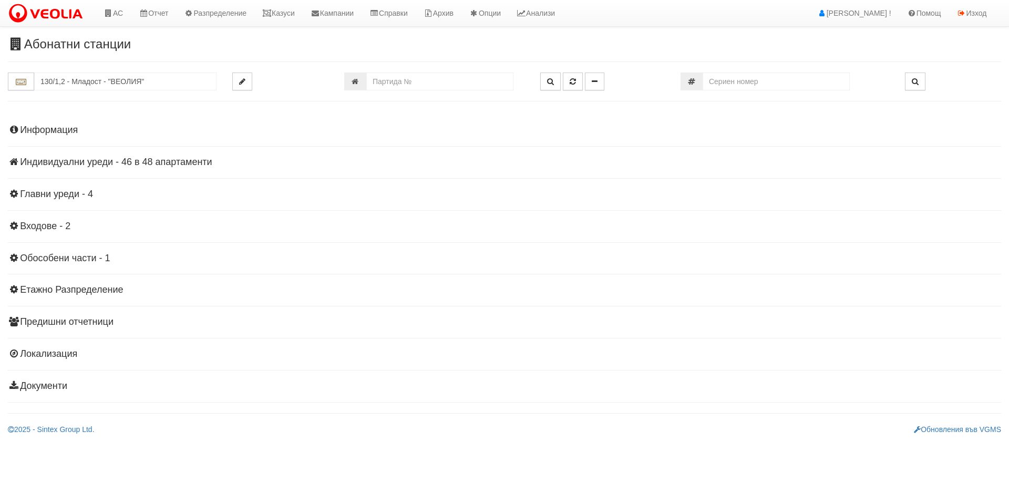
click at [107, 164] on h4 "Индивидуални уреди - 46 в 48 апартаменти" at bounding box center [504, 162] width 993 height 11
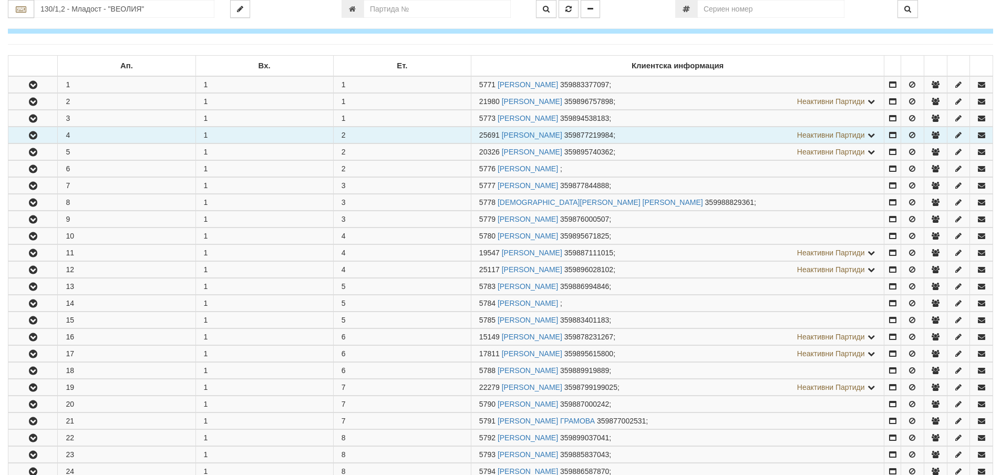
scroll to position [158, 0]
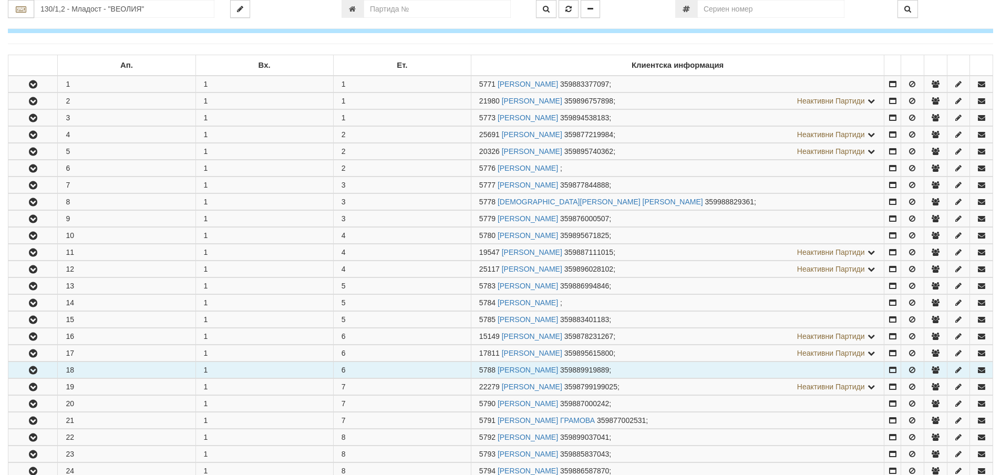
click at [34, 372] on icon "button" at bounding box center [33, 370] width 13 height 7
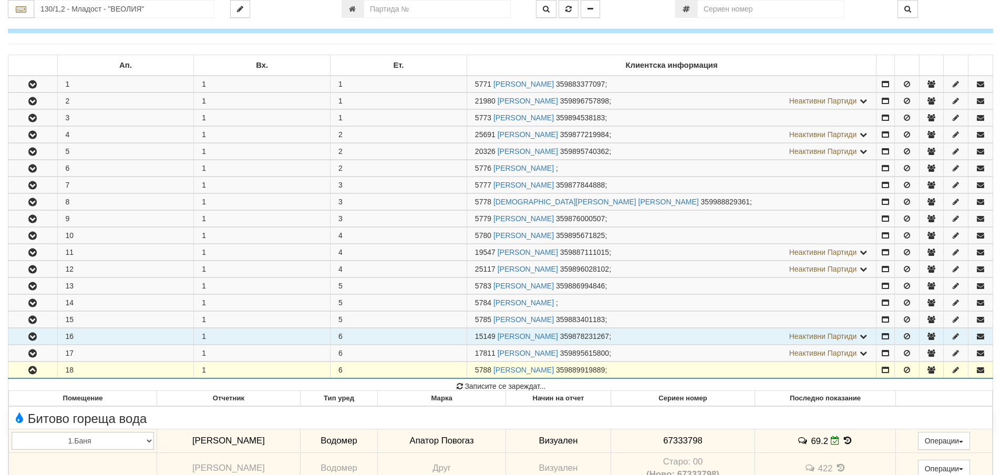
scroll to position [368, 0]
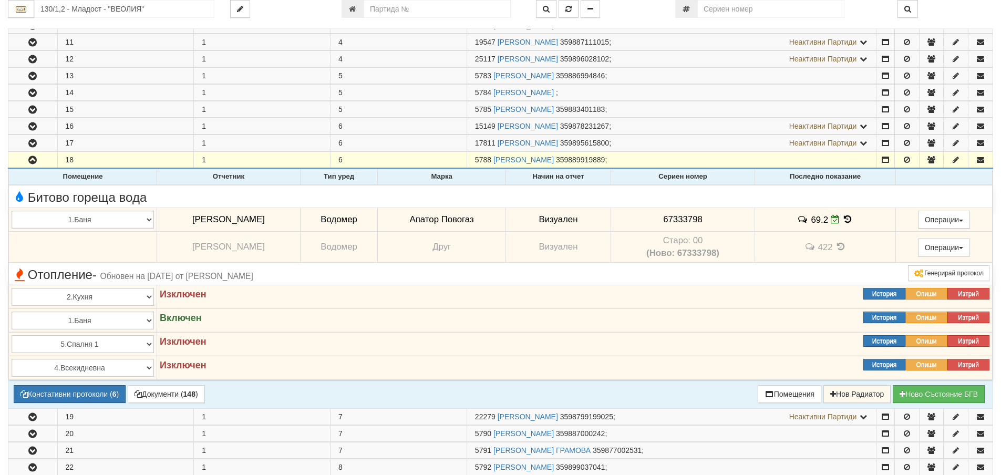
click at [848, 219] on icon at bounding box center [848, 219] width 12 height 9
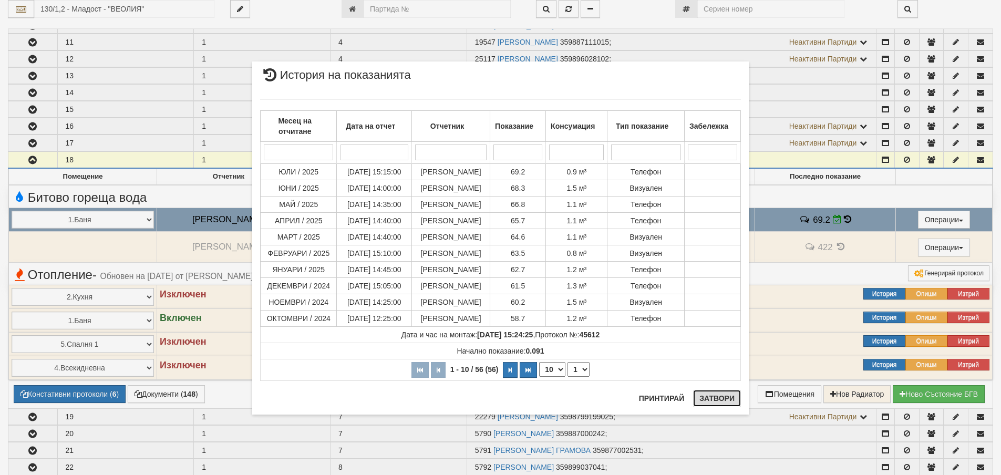
click at [715, 395] on button "Затвори" at bounding box center [717, 398] width 48 height 17
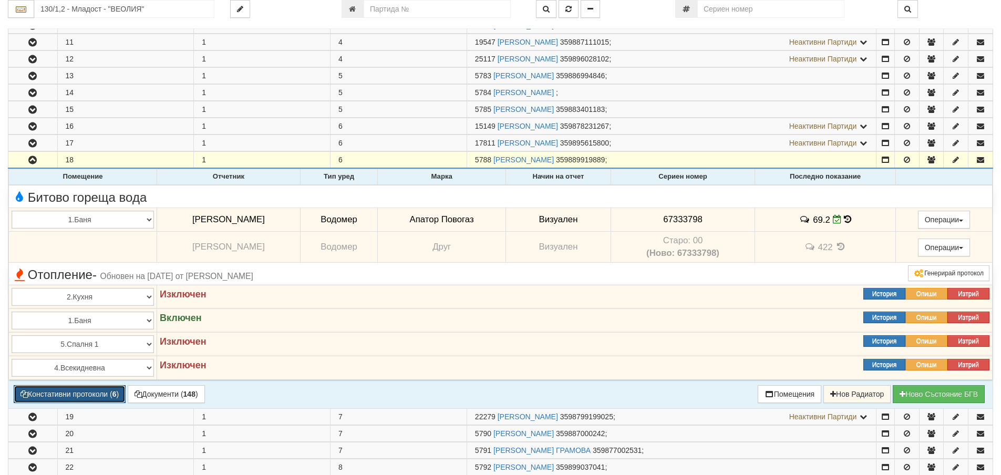
click at [97, 393] on button "Констативни протоколи ( 6 )" at bounding box center [70, 394] width 112 height 18
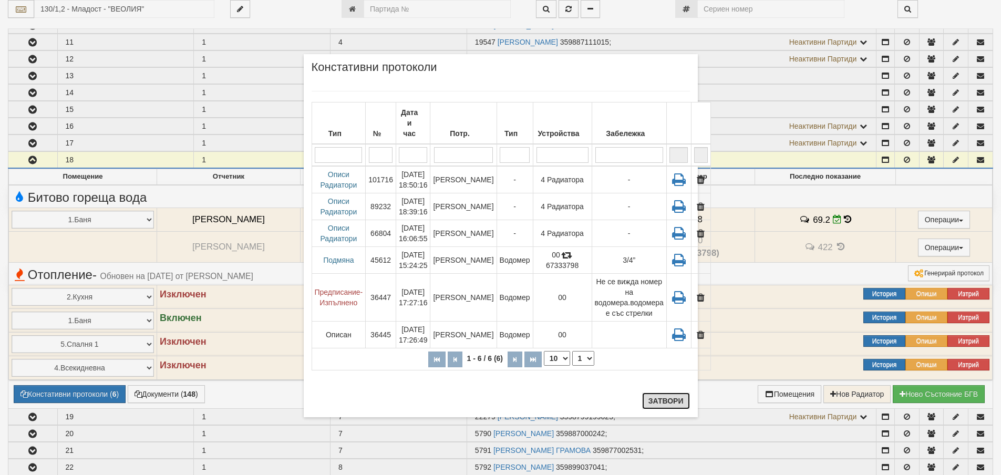
click at [674, 406] on button "Затвори" at bounding box center [666, 401] width 48 height 17
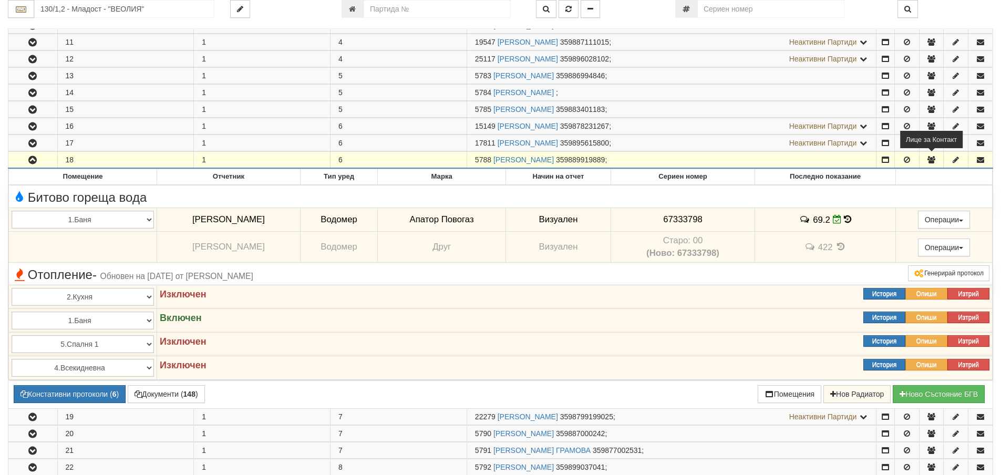
click at [931, 161] on icon "button" at bounding box center [931, 159] width 9 height 7
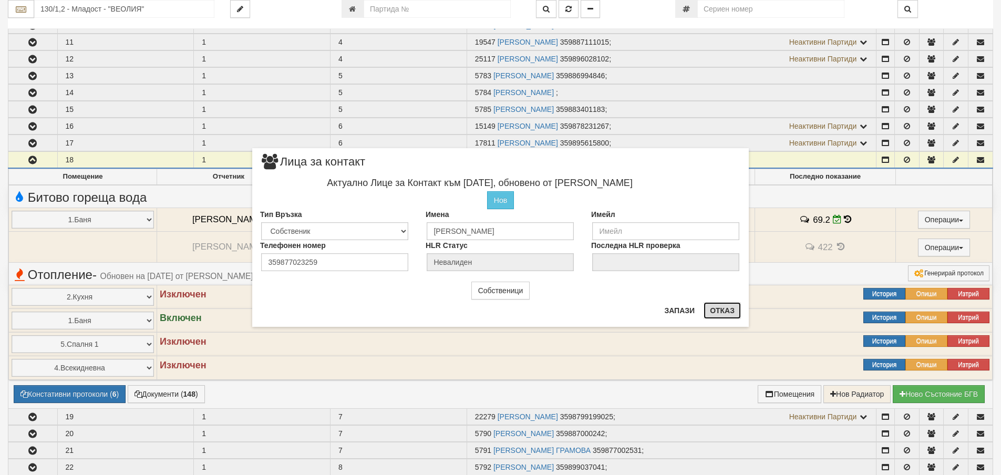
click at [717, 307] on button "Отказ" at bounding box center [722, 310] width 37 height 17
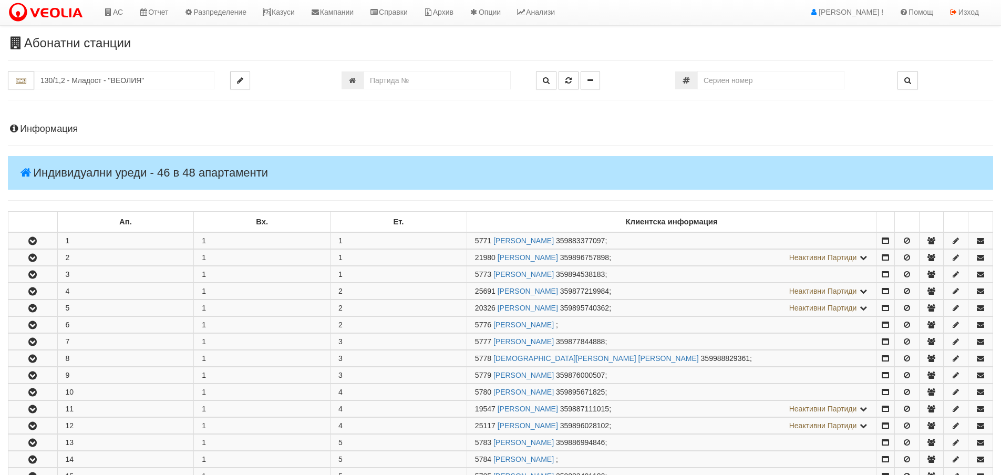
scroll to position [0, 0]
click at [55, 126] on h4 "Информация" at bounding box center [500, 130] width 985 height 11
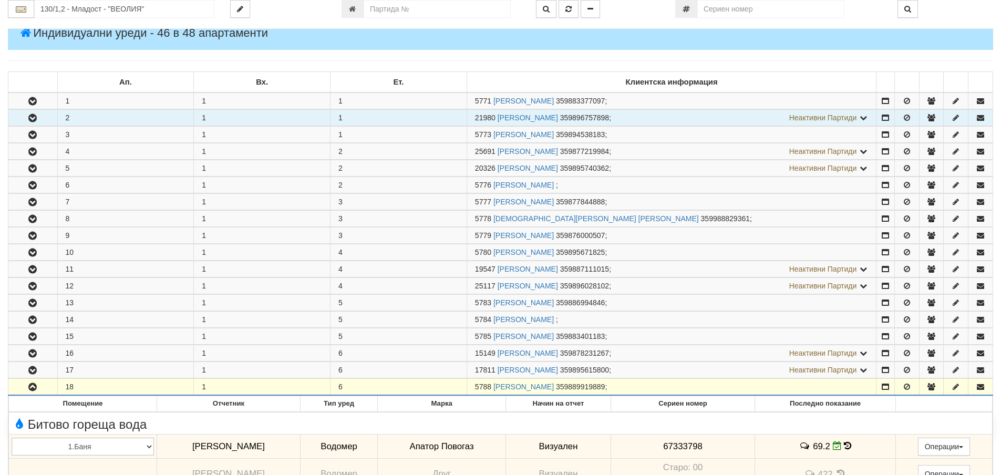
scroll to position [526, 0]
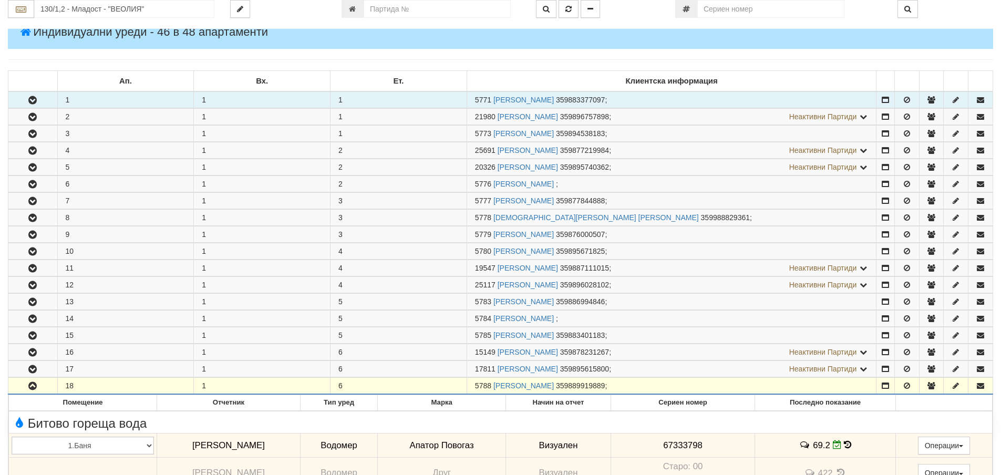
click at [25, 96] on button "button" at bounding box center [32, 100] width 49 height 16
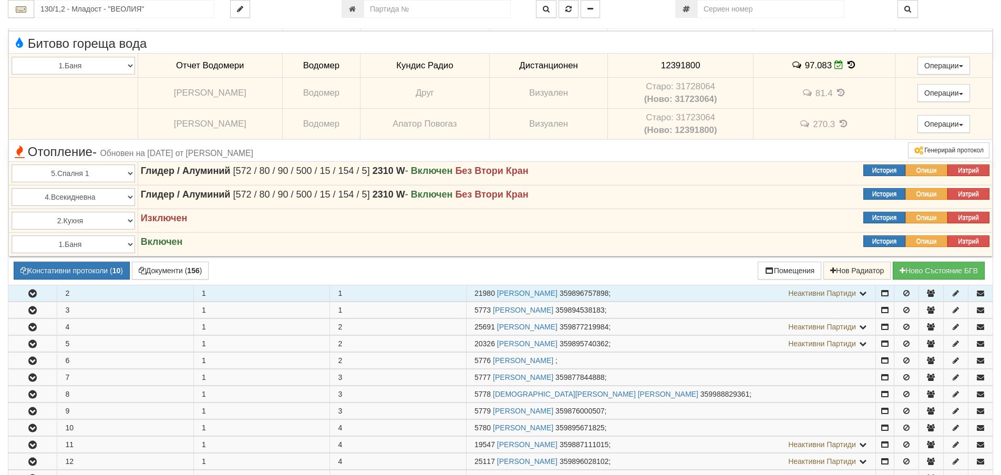
scroll to position [631, 0]
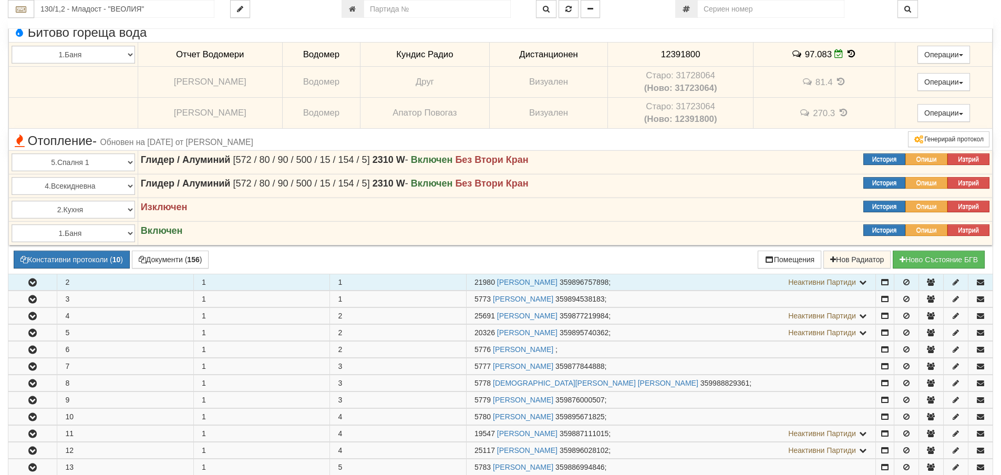
click at [35, 285] on icon "button" at bounding box center [32, 282] width 13 height 7
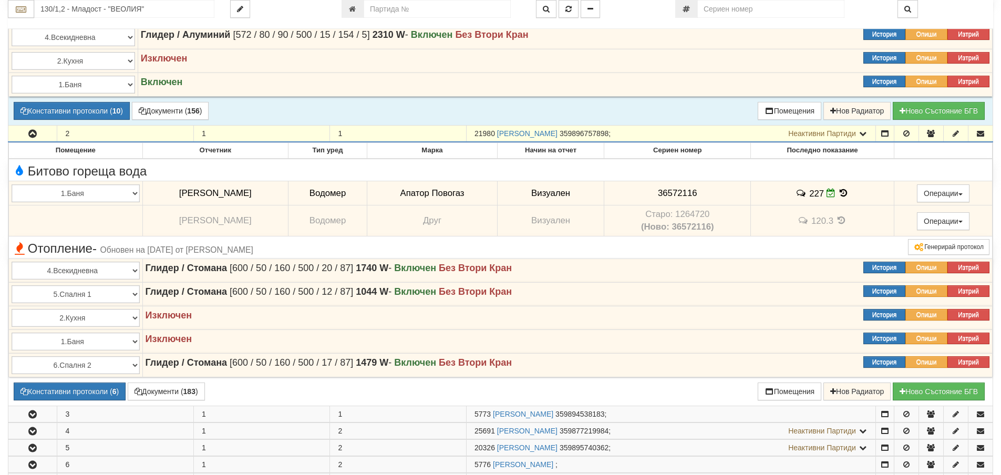
scroll to position [841, 0]
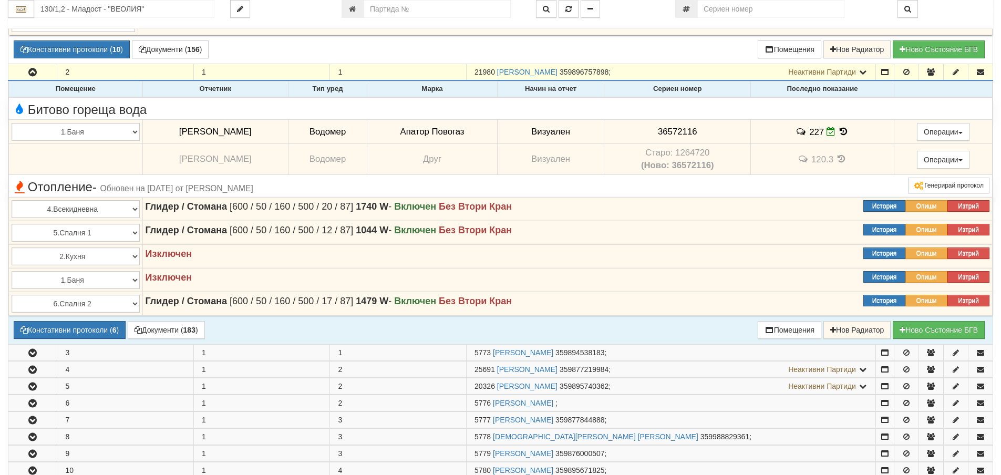
click at [839, 130] on icon at bounding box center [844, 131] width 12 height 9
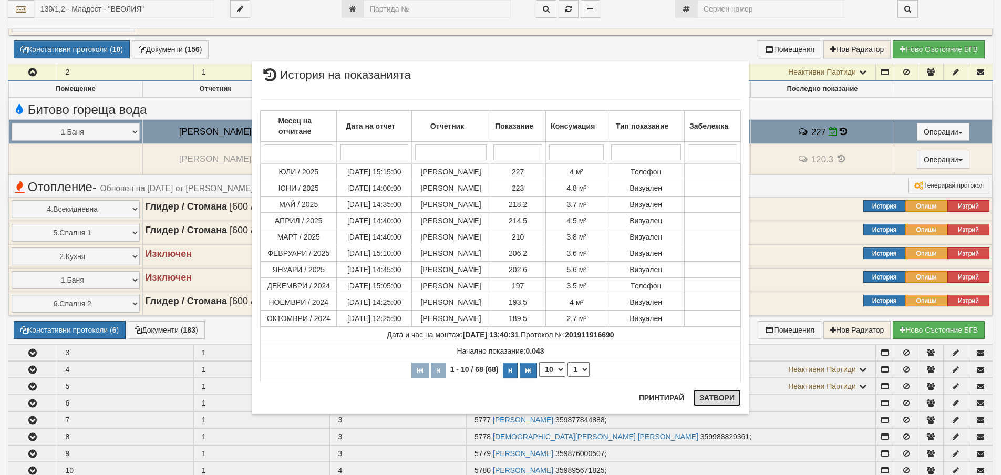
click at [718, 403] on button "Затвори" at bounding box center [717, 397] width 48 height 17
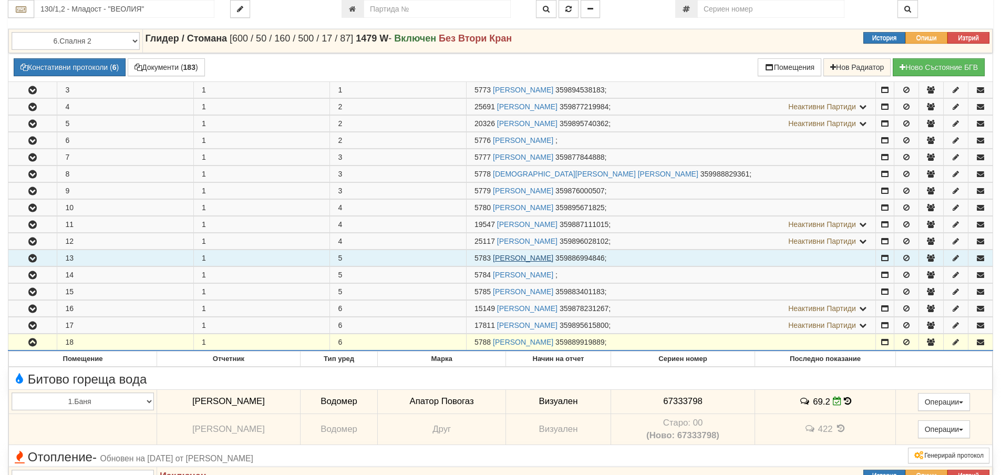
scroll to position [1366, 0]
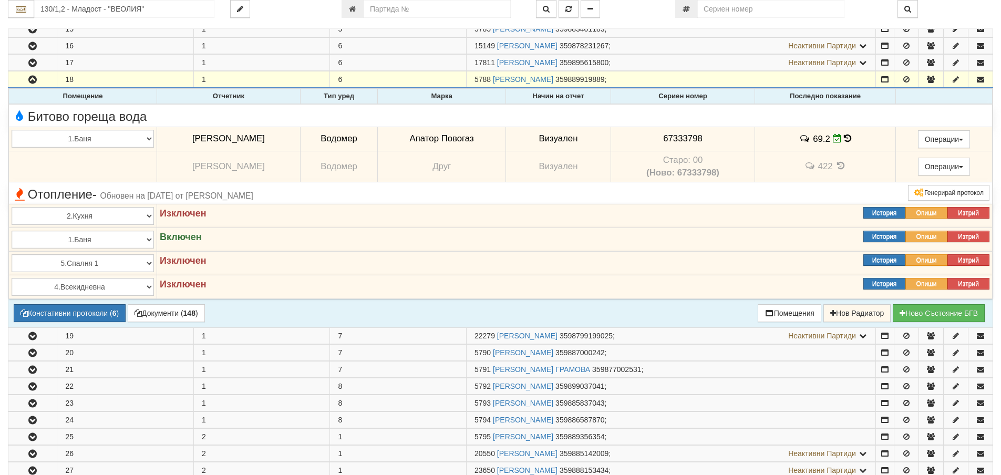
click at [847, 138] on icon at bounding box center [847, 138] width 7 height 9
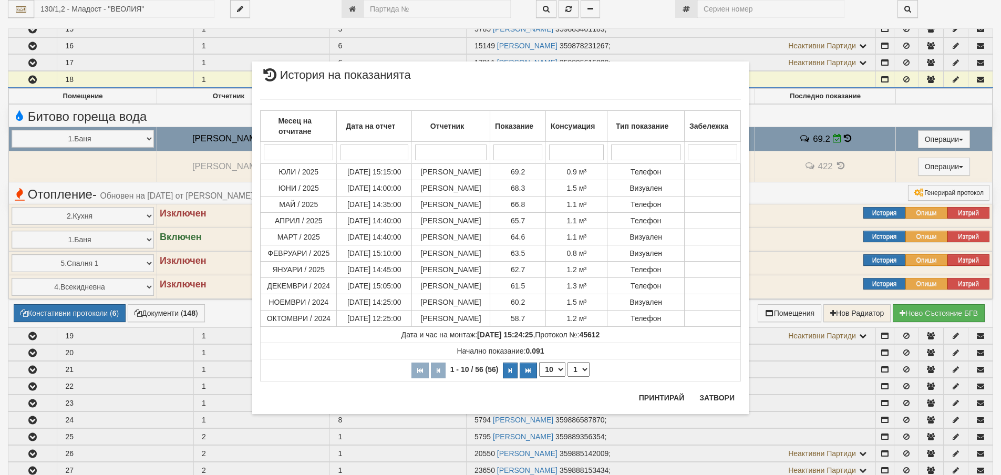
click at [561, 367] on select "10 20 30 40" at bounding box center [552, 369] width 26 height 15
select select "20"
click at [539, 377] on select "10 20 30 40" at bounding box center [552, 369] width 26 height 15
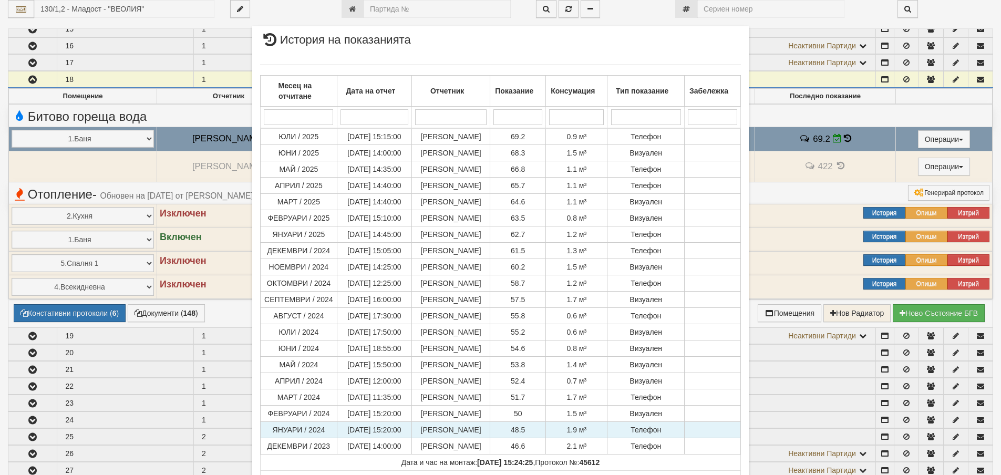
scroll to position [97, 0]
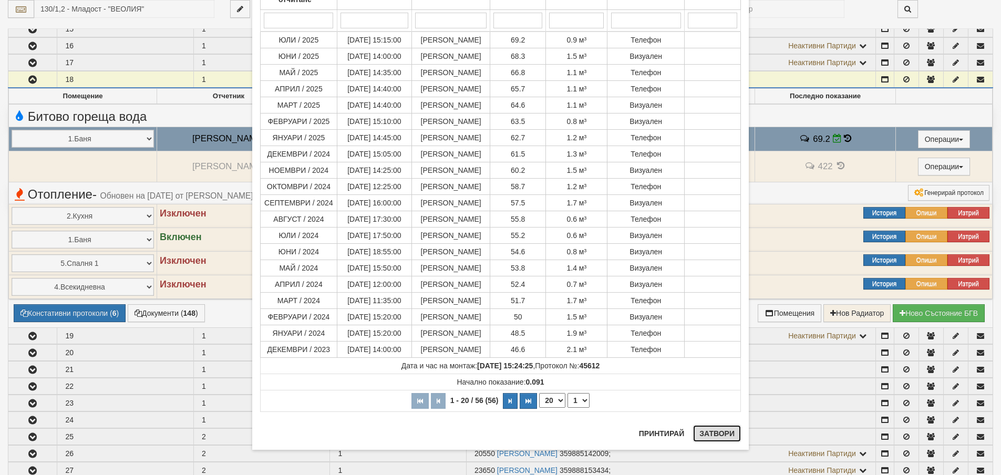
click at [718, 430] on button "Затвори" at bounding box center [717, 433] width 48 height 17
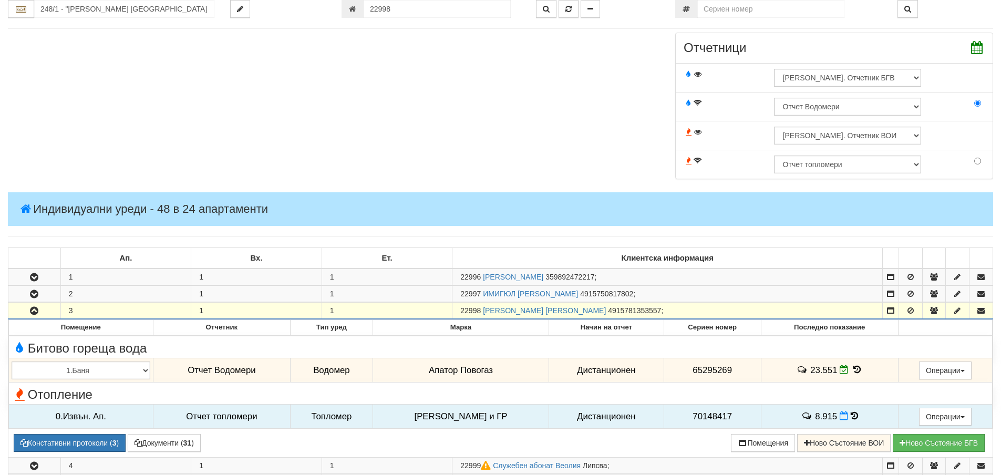
scroll to position [473, 0]
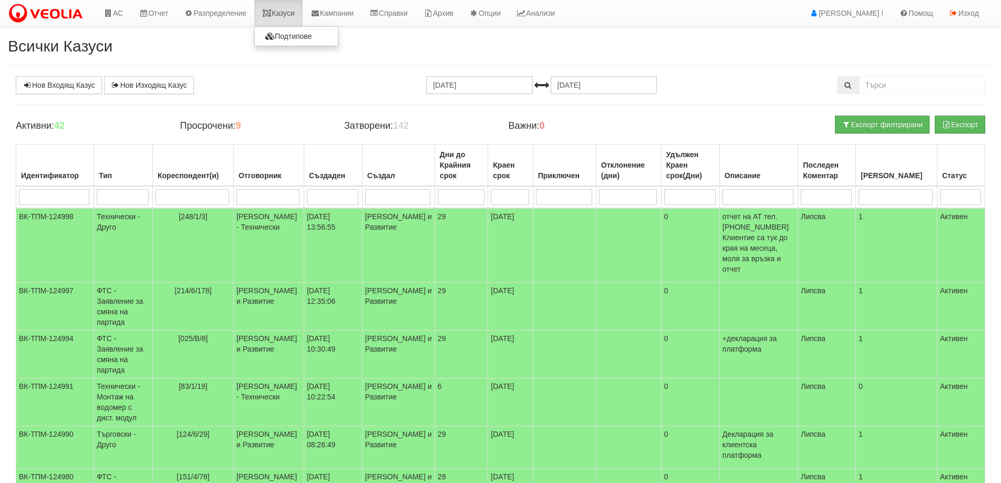
click at [285, 16] on link "Казуси" at bounding box center [278, 13] width 48 height 26
click at [282, 13] on link "Казуси" at bounding box center [278, 13] width 48 height 26
